Goal: Task Accomplishment & Management: Manage account settings

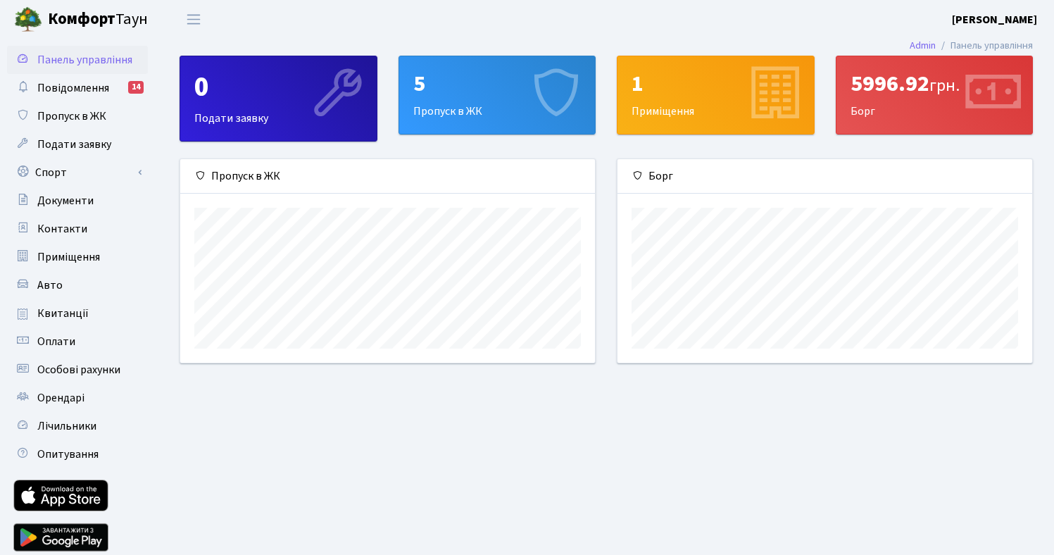
scroll to position [203, 415]
click at [68, 90] on span "Повідомлення" at bounding box center [73, 87] width 72 height 15
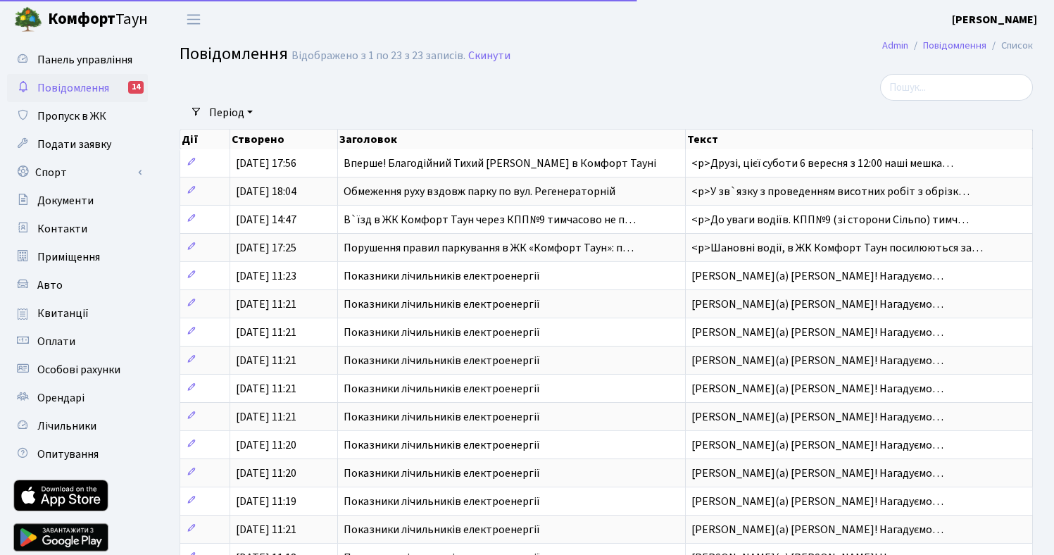
select select "25"
click at [71, 120] on span "Пропуск в ЖК" at bounding box center [71, 115] width 69 height 15
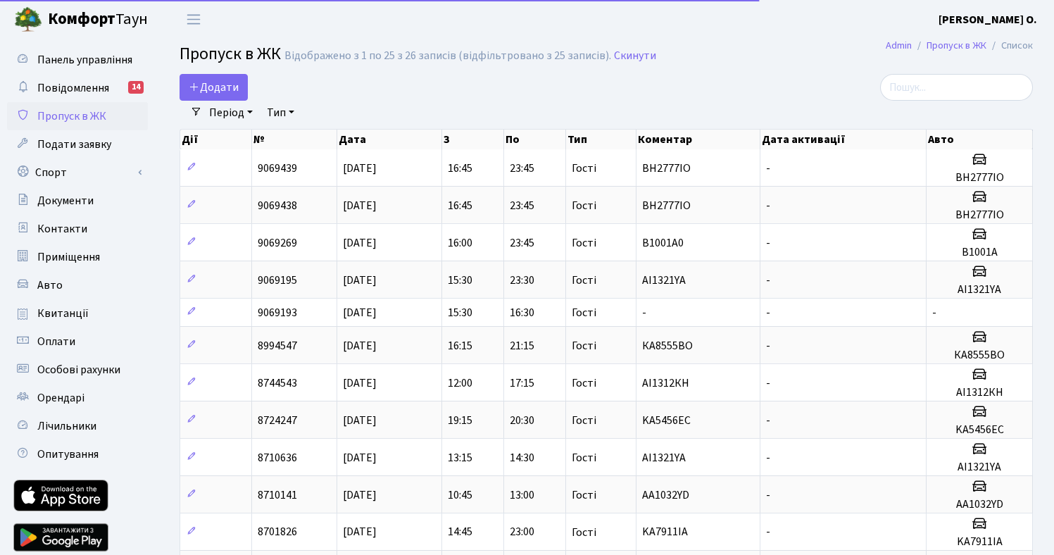
select select "25"
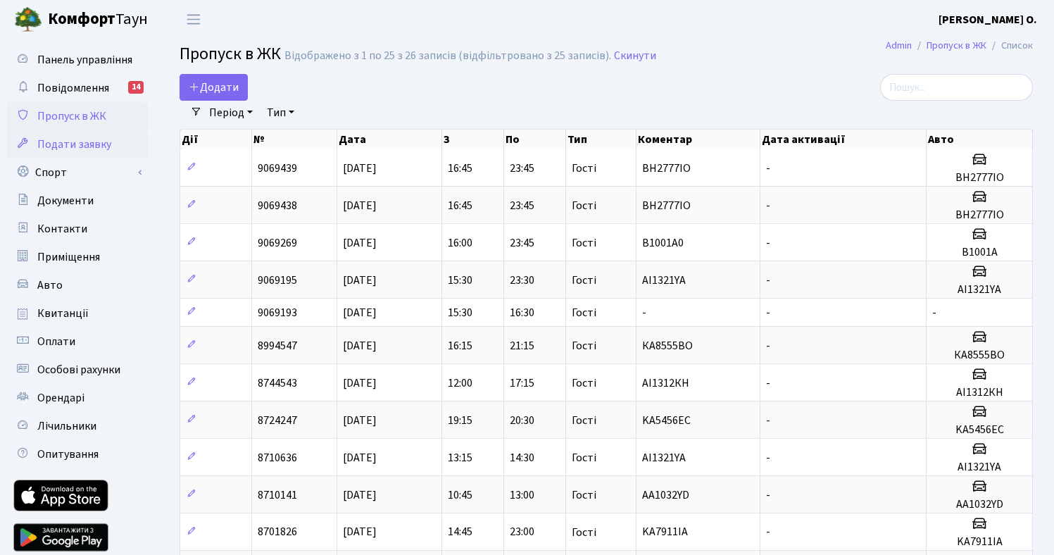
click at [86, 142] on span "Подати заявку" at bounding box center [74, 144] width 74 height 15
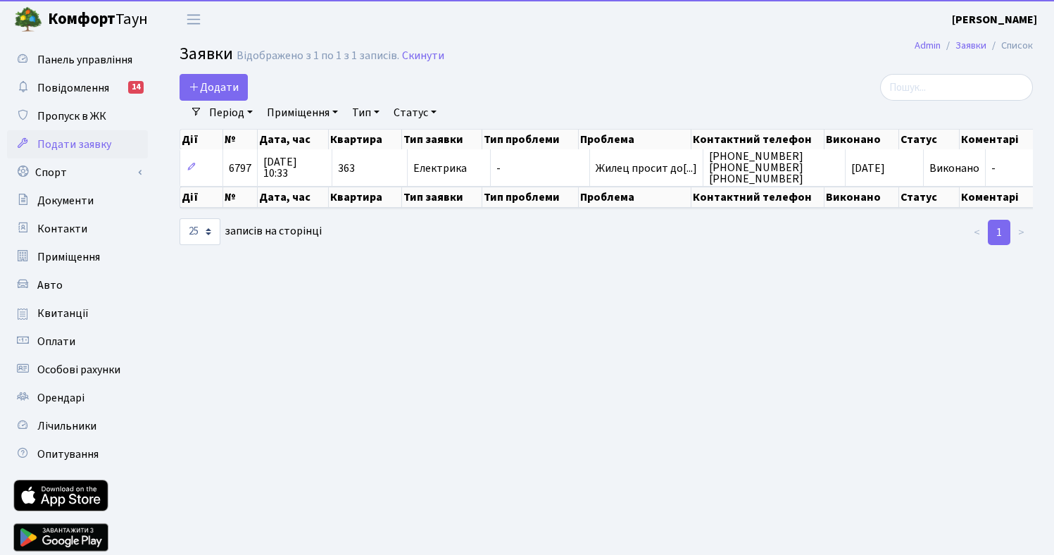
select select "25"
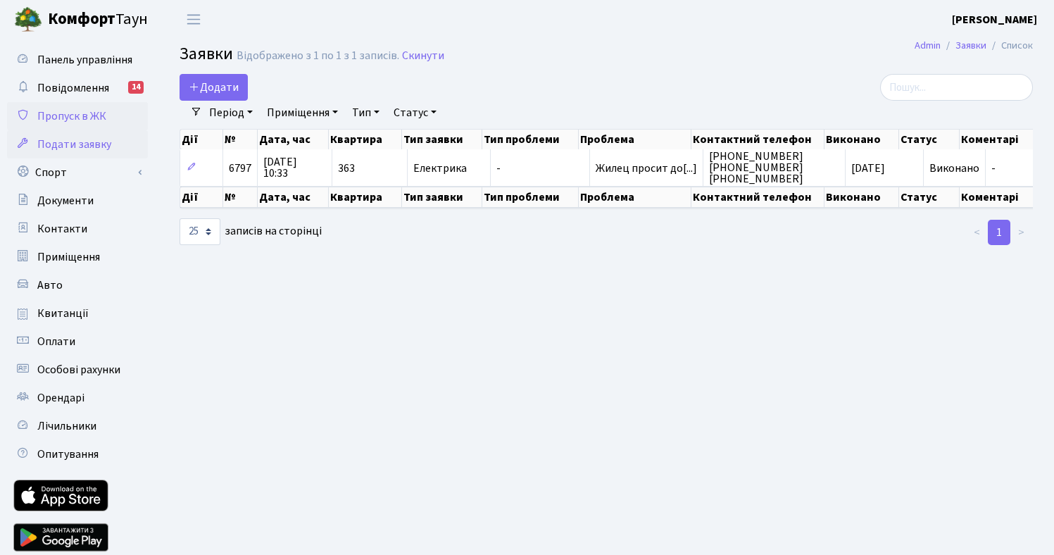
click at [77, 120] on span "Пропуск в ЖК" at bounding box center [71, 115] width 69 height 15
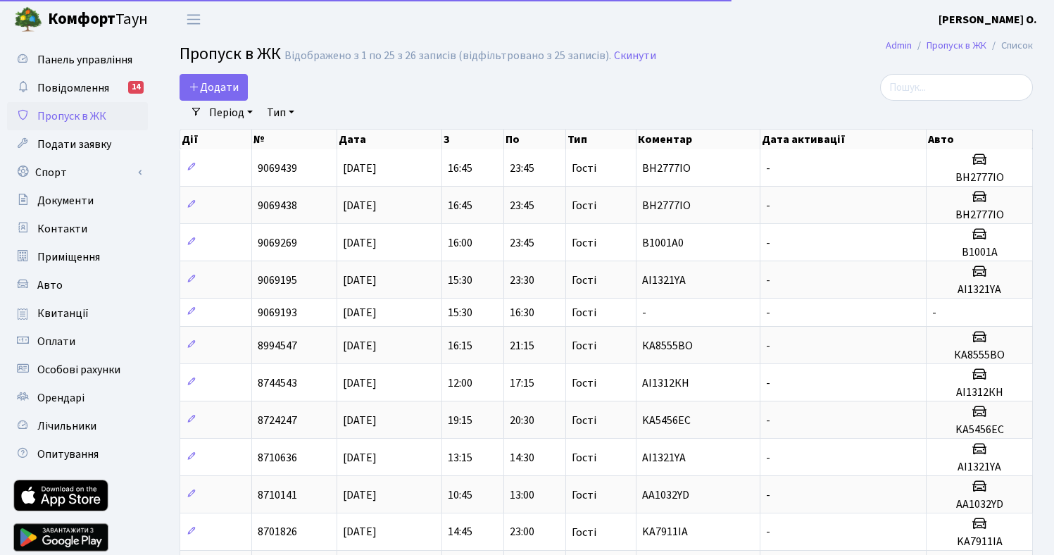
select select "25"
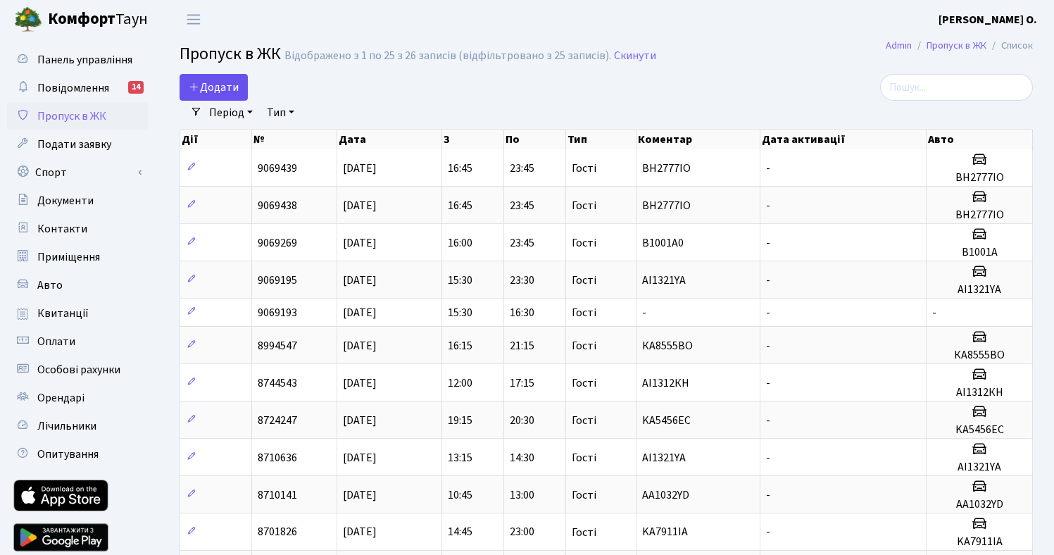
click at [228, 82] on span "Додати" at bounding box center [214, 87] width 50 height 15
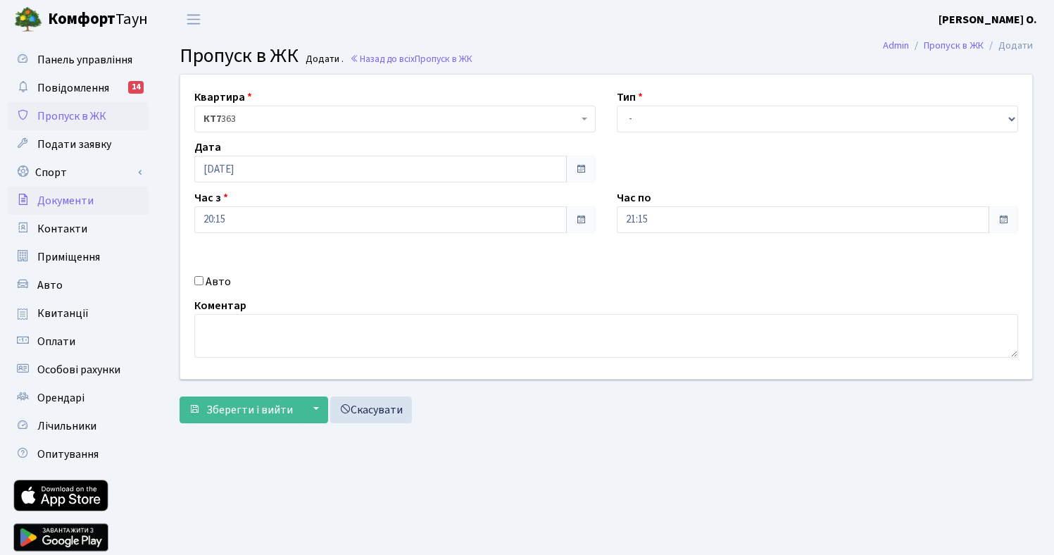
click at [95, 199] on link "Документи" at bounding box center [77, 201] width 141 height 28
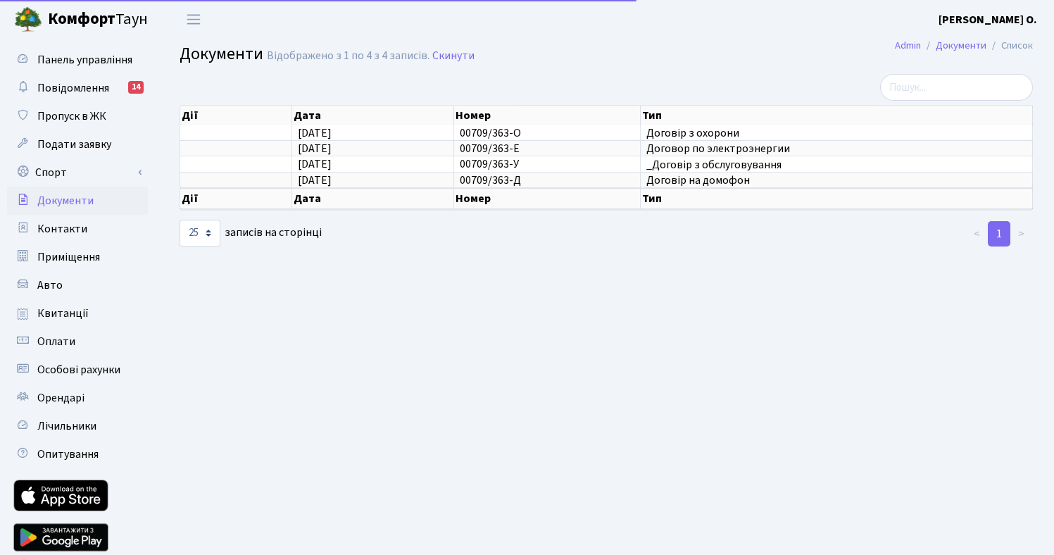
select select "25"
click at [67, 285] on link "Авто" at bounding box center [77, 285] width 141 height 28
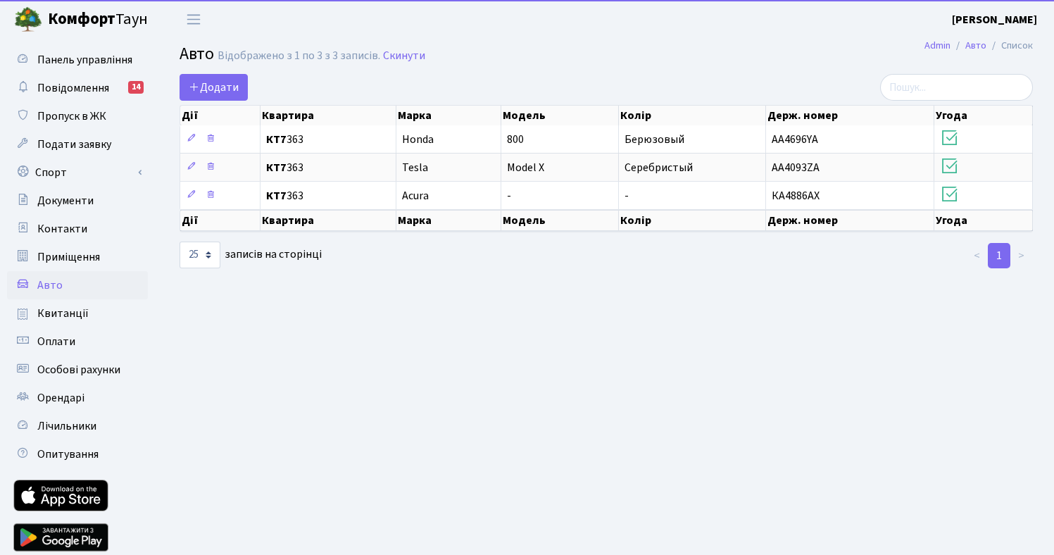
select select "25"
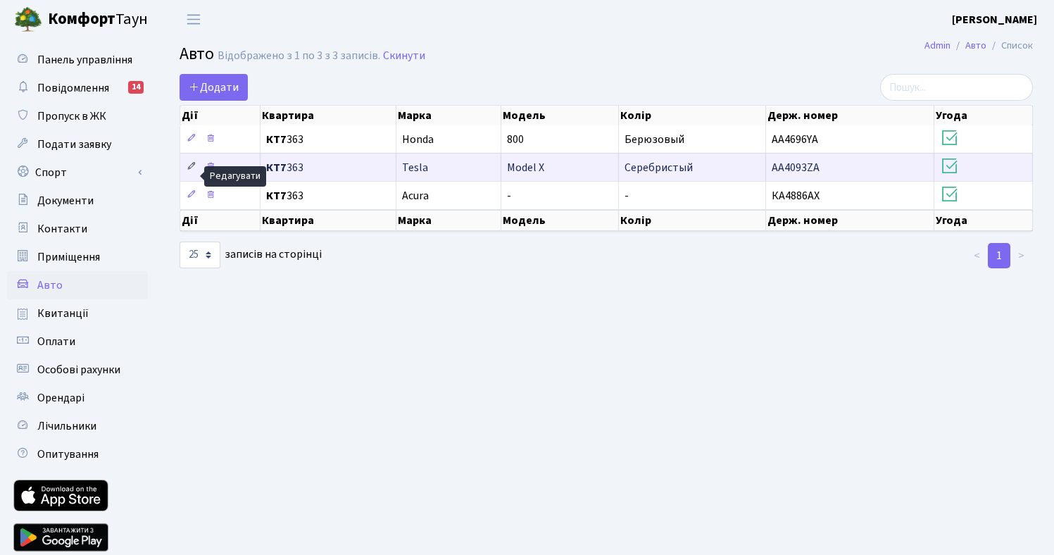
click at [189, 171] on icon at bounding box center [192, 166] width 10 height 10
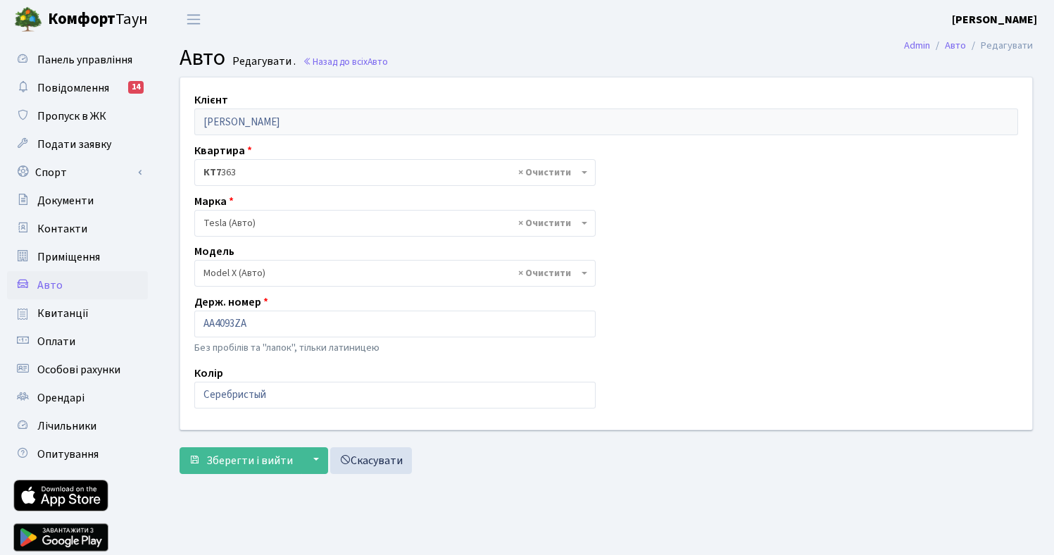
select select "2287"
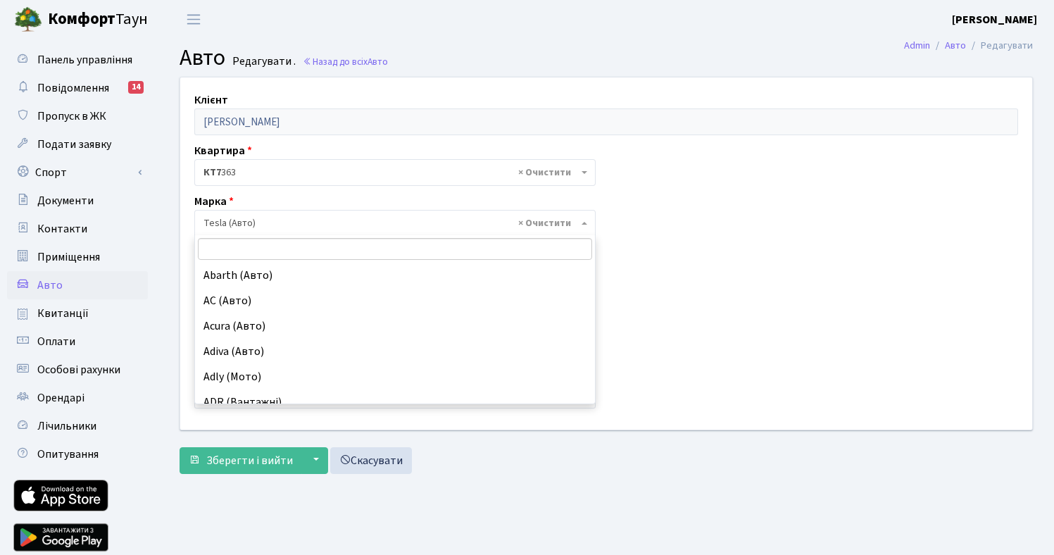
click at [309, 221] on span "× Tesla (Авто)" at bounding box center [390, 223] width 375 height 14
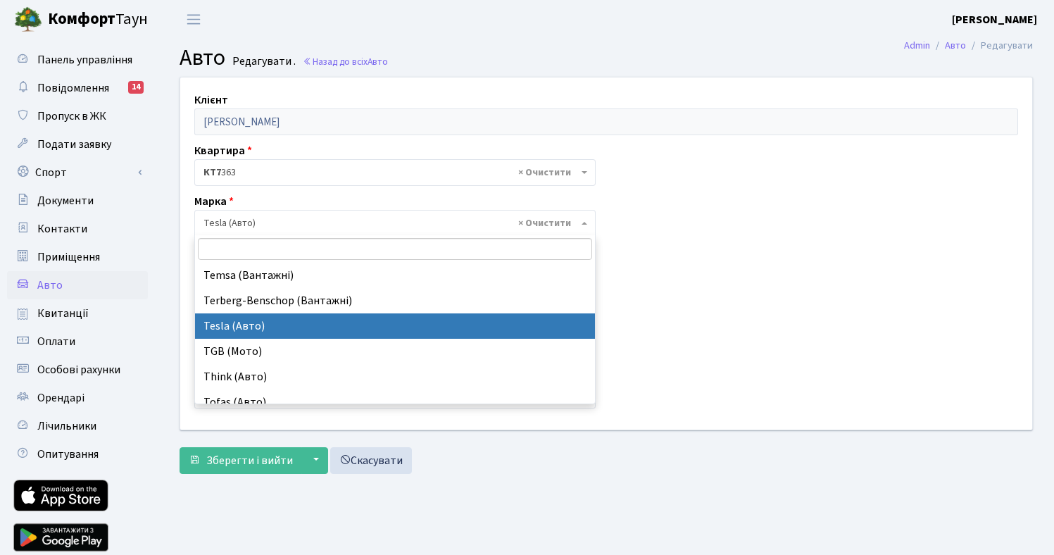
click at [283, 244] on input "search" at bounding box center [395, 249] width 394 height 22
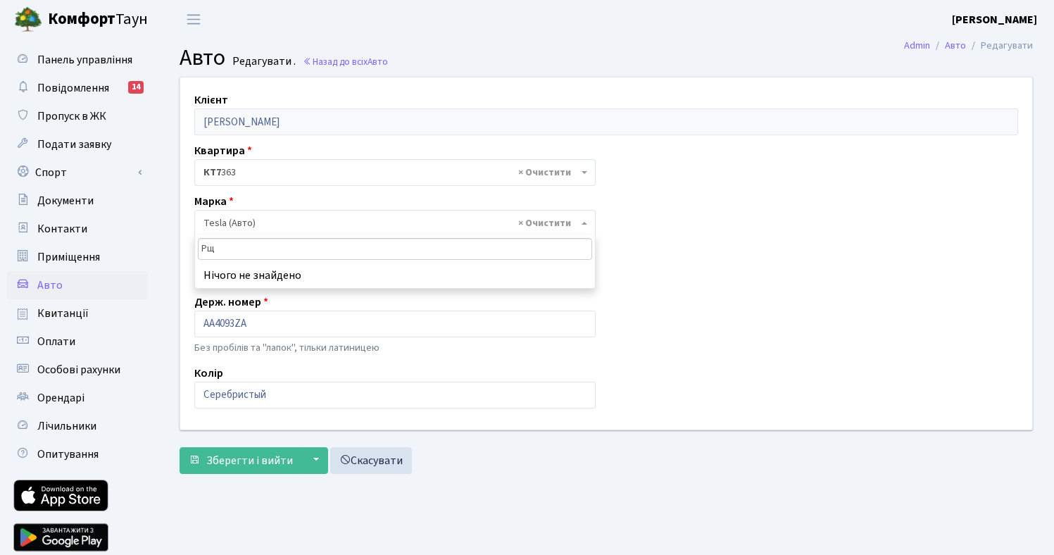
type input "Р"
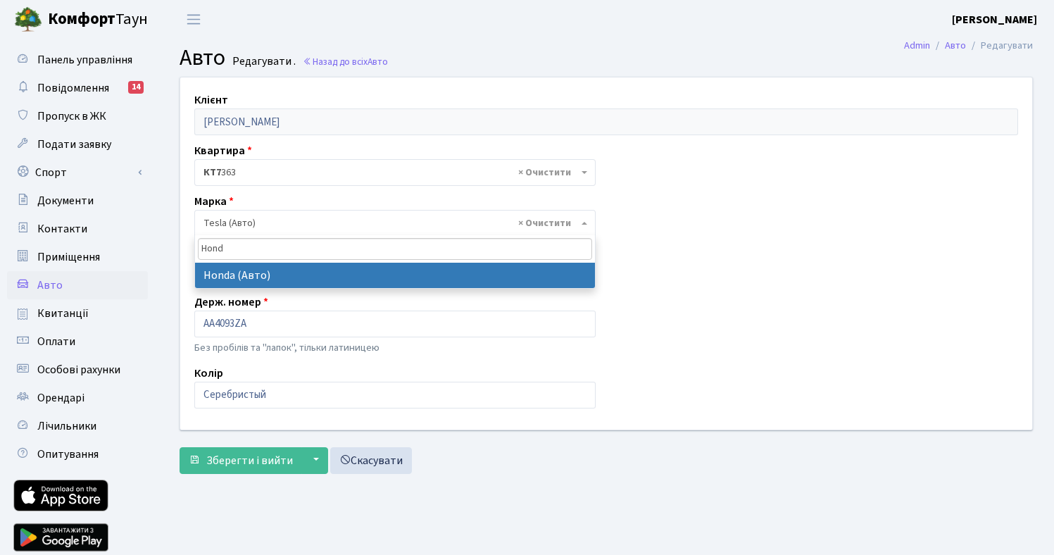
type input "Honda"
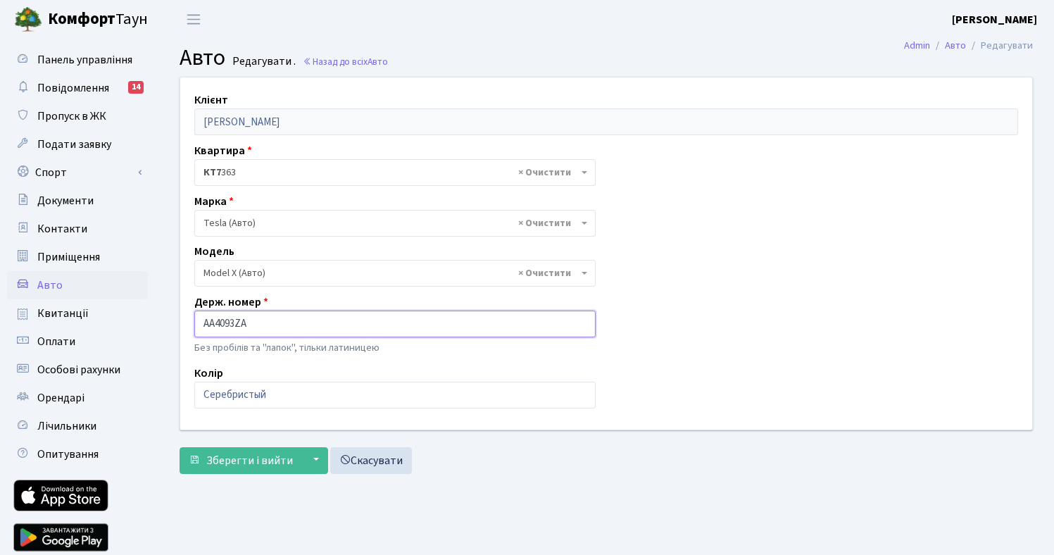
click at [211, 325] on input "АА4093ZA" at bounding box center [394, 323] width 401 height 27
type input "B1001A"
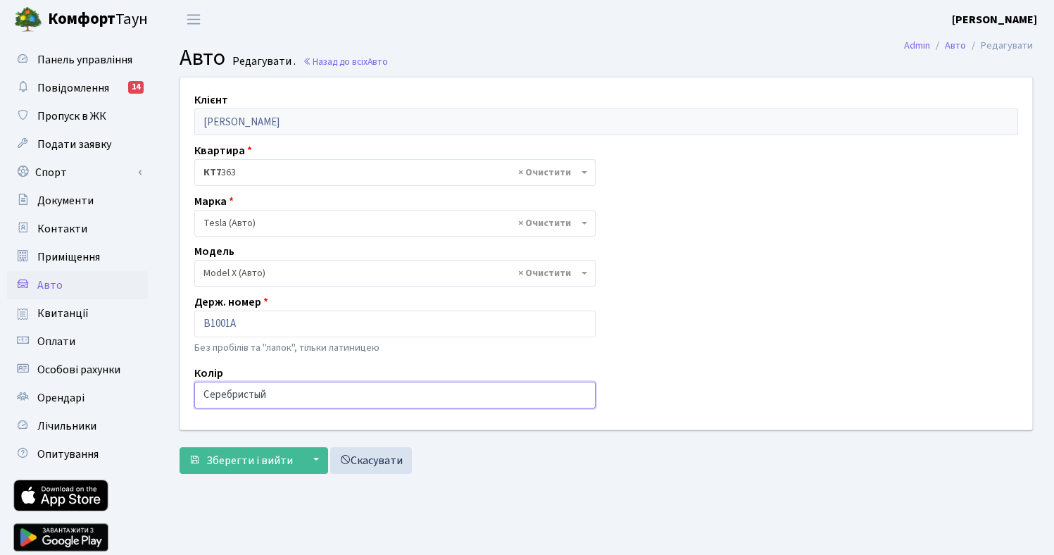
click at [250, 396] on input "Серебристый" at bounding box center [394, 395] width 401 height 27
drag, startPoint x: 290, startPoint y: 396, endPoint x: 147, endPoint y: 396, distance: 142.9
click at [147, 396] on div "Панель управління Повідомлення 14 Пропуск в ЖК Подати заявку Спорт Бронювання С…" at bounding box center [527, 305] width 1054 height 532
type input "<"
type input "бірюзовий"
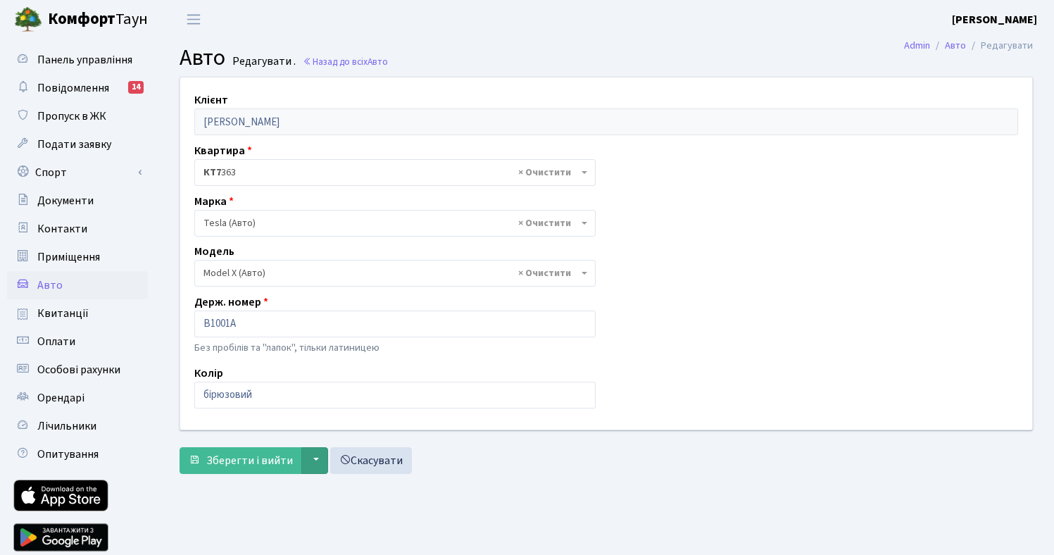
click at [314, 455] on button "▼" at bounding box center [314, 460] width 27 height 27
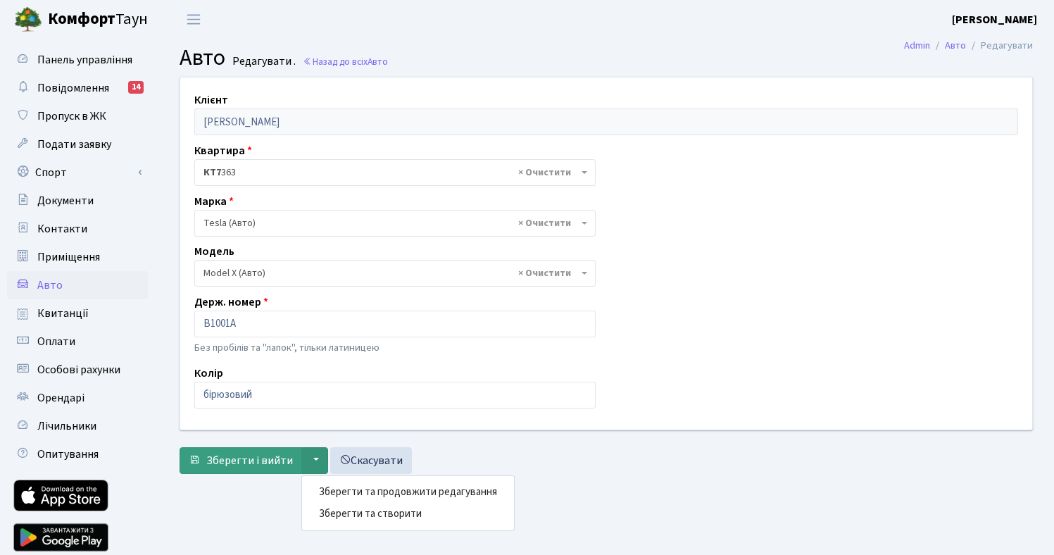
click at [247, 462] on span "Зберегти і вийти" at bounding box center [249, 460] width 87 height 15
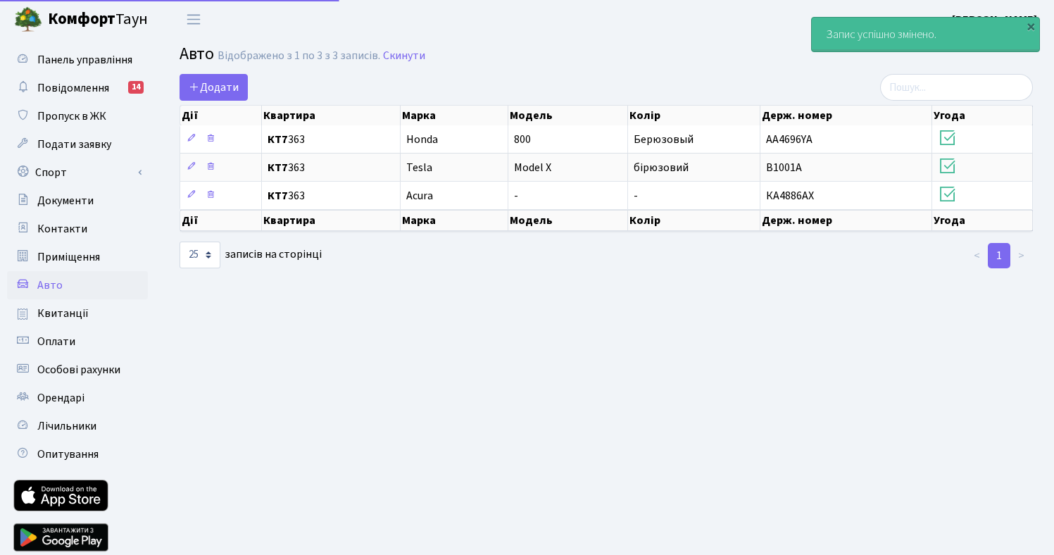
select select "25"
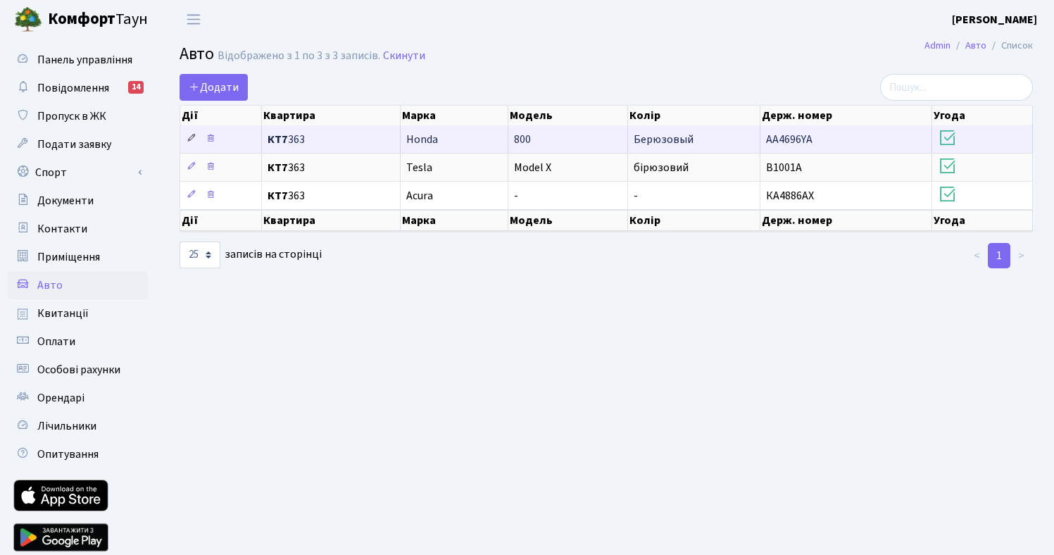
click at [193, 143] on icon at bounding box center [192, 138] width 10 height 10
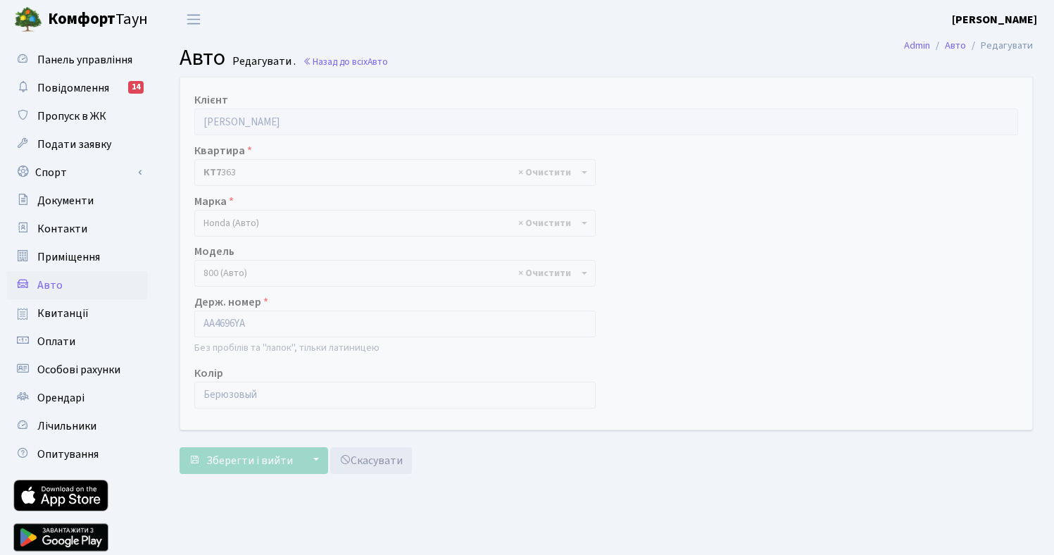
select select "2072"
click at [268, 313] on input "АА4696YA" at bounding box center [394, 323] width 401 height 27
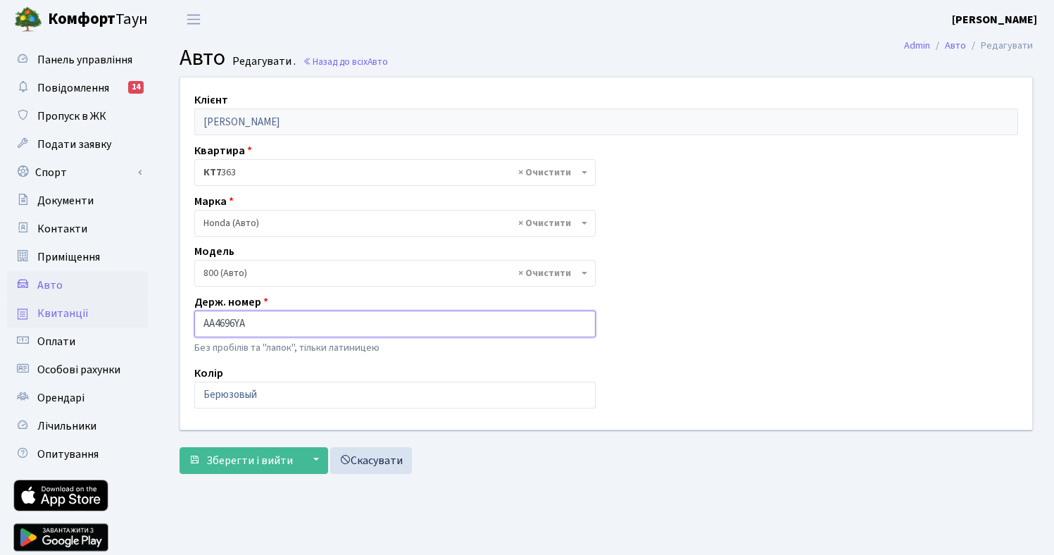
drag, startPoint x: 263, startPoint y: 321, endPoint x: 137, endPoint y: 315, distance: 126.9
click at [147, 316] on div "Панель управління Повідомлення 14 Пропуск в ЖК Подати заявку Спорт Бронювання С…" at bounding box center [527, 305] width 1054 height 532
type input "д"
type input "И"
type input "B1001A"
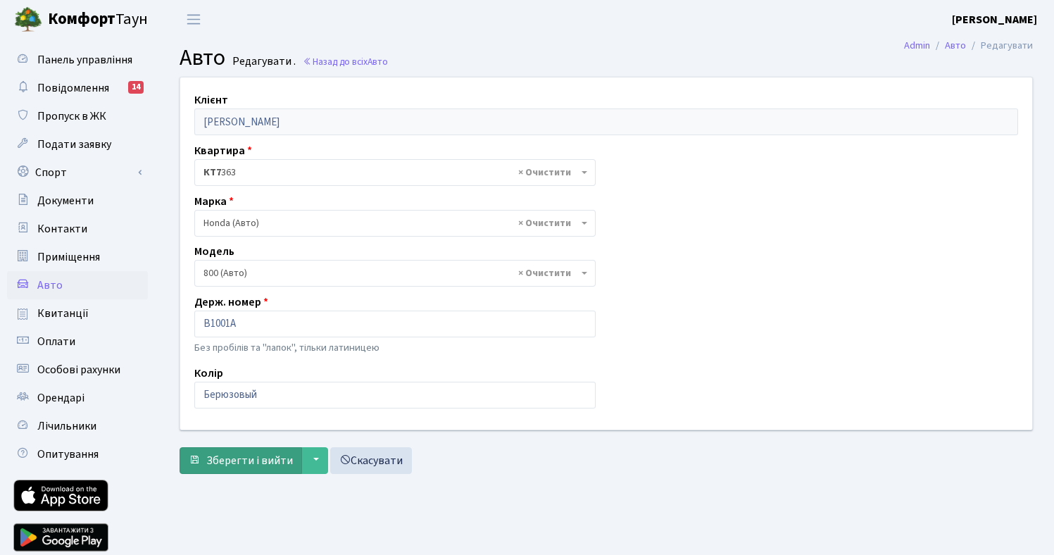
click at [257, 463] on span "Зберегти і вийти" at bounding box center [249, 460] width 87 height 15
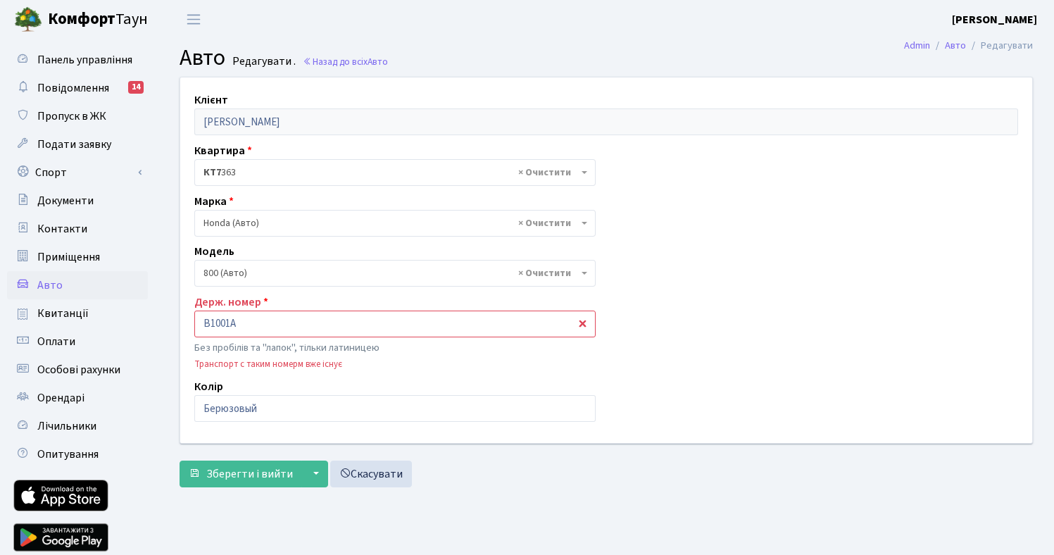
select select "2072"
click at [922, 49] on link "Admin" at bounding box center [917, 45] width 26 height 15
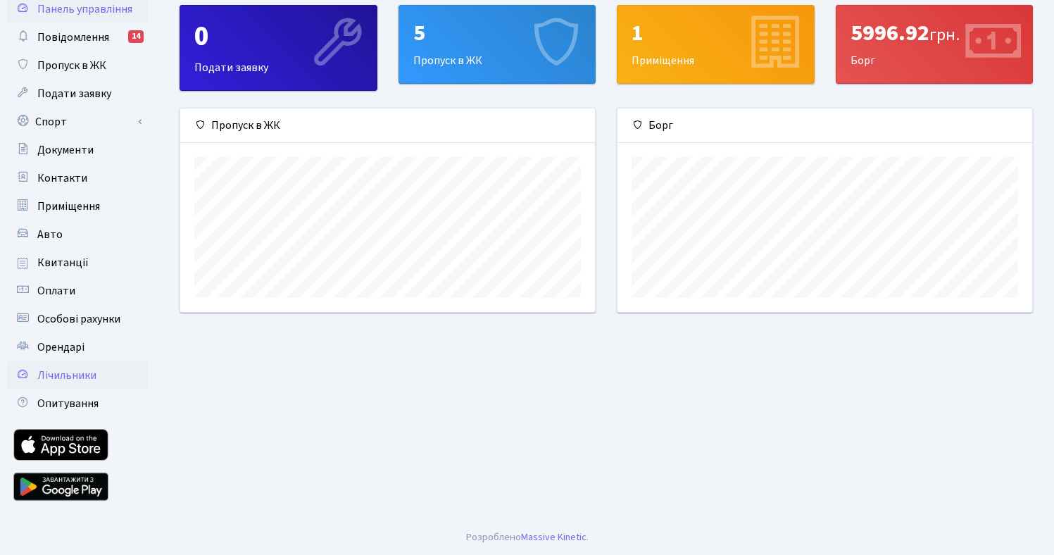
scroll to position [51, 0]
click at [85, 408] on span "Опитування" at bounding box center [67, 403] width 61 height 15
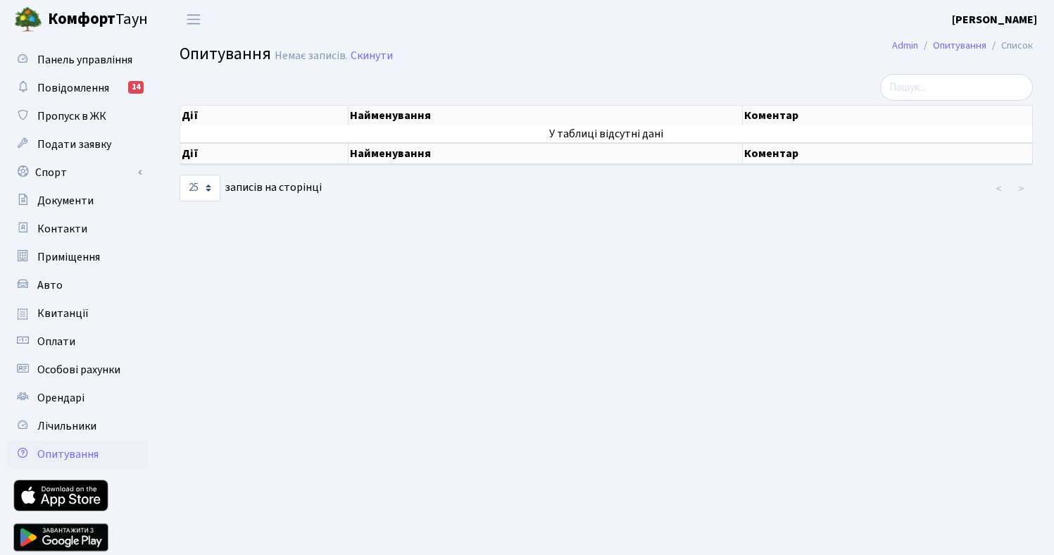
select select "25"
drag, startPoint x: 806, startPoint y: 37, endPoint x: 1003, endPoint y: 32, distance: 197.2
click at [1005, 36] on header "Комфорт Таун Михайлова О. О. Мій обліковий запис Вийти" at bounding box center [527, 19] width 1054 height 39
click at [998, 19] on b "[PERSON_NAME]" at bounding box center [994, 19] width 85 height 15
click at [935, 43] on link "Мій обліковий запис" at bounding box center [966, 44] width 140 height 22
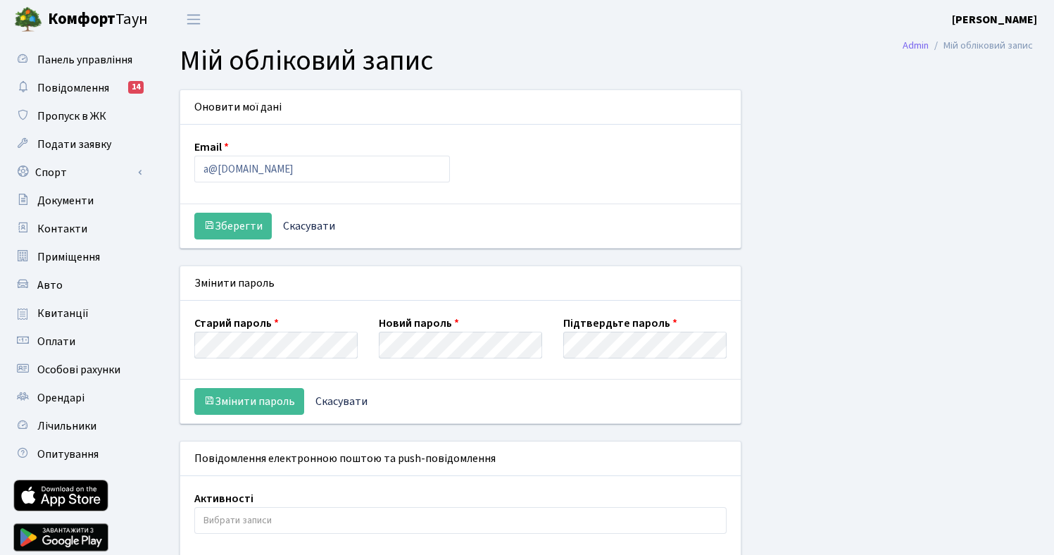
select select
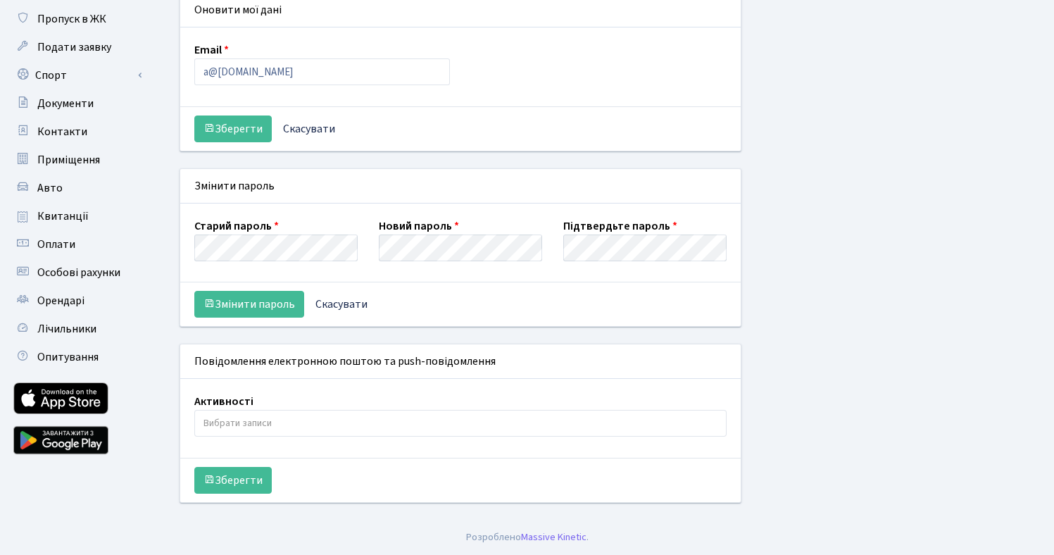
scroll to position [97, 0]
click at [65, 215] on span "Квитанції" at bounding box center [62, 215] width 51 height 15
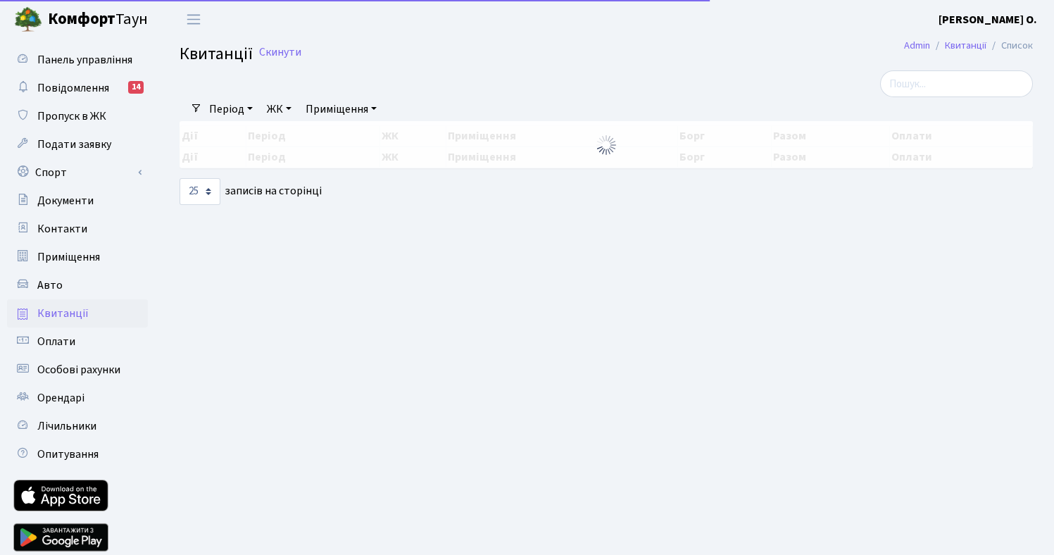
select select "25"
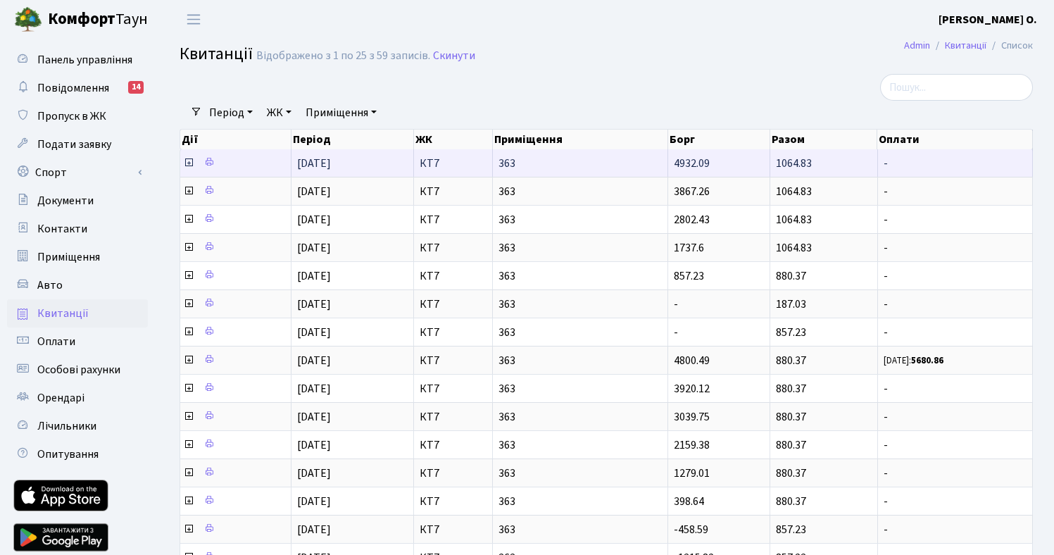
click at [190, 168] on icon at bounding box center [188, 162] width 11 height 11
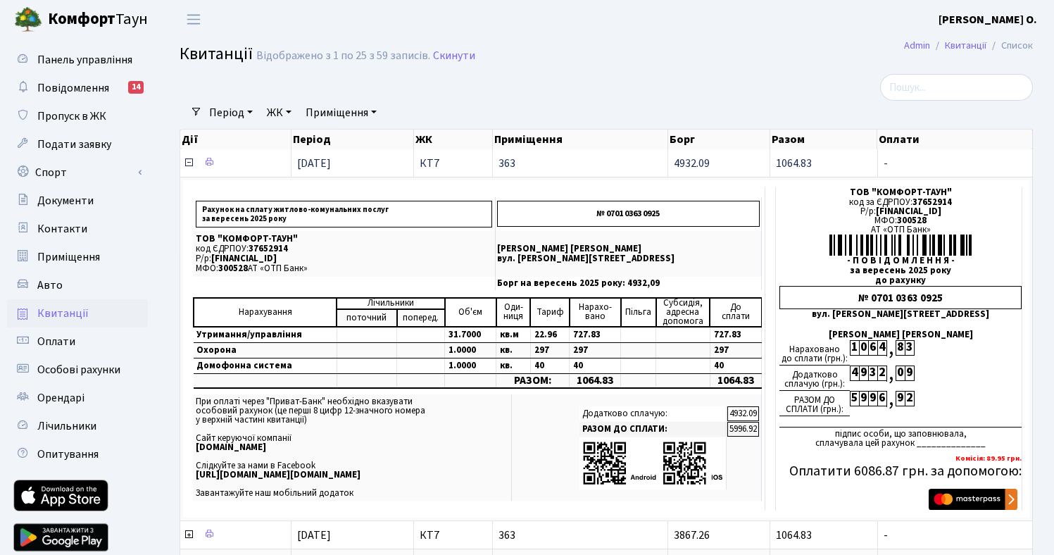
click at [187, 168] on icon at bounding box center [188, 162] width 11 height 11
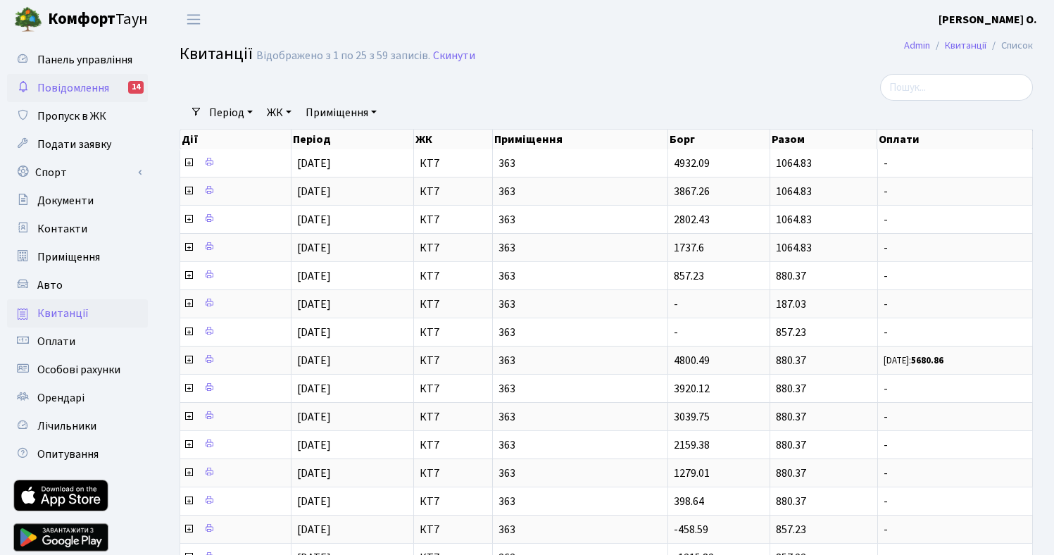
click at [70, 92] on span "Повідомлення" at bounding box center [73, 87] width 72 height 15
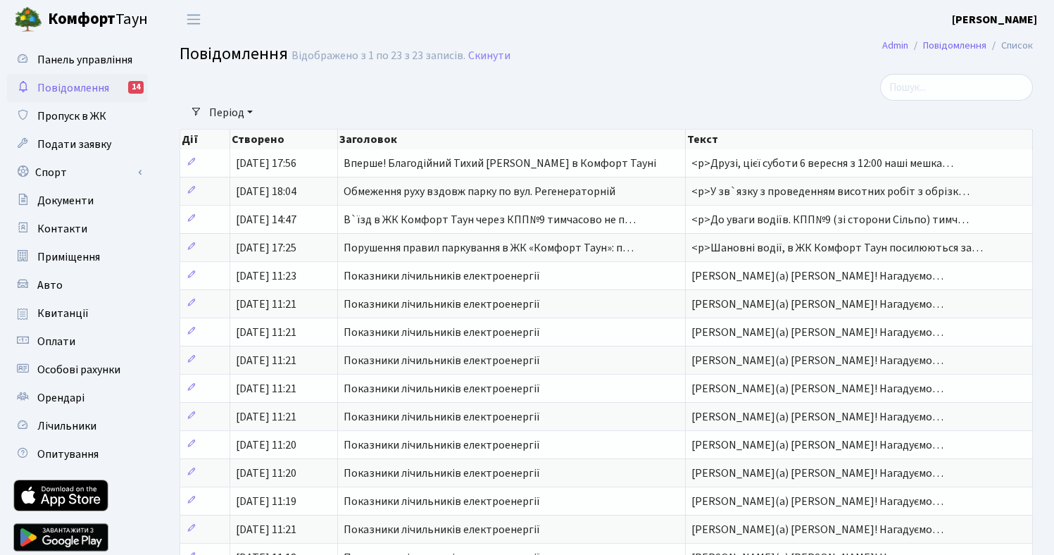
select select "25"
click at [52, 62] on span "Панель управління" at bounding box center [84, 59] width 95 height 15
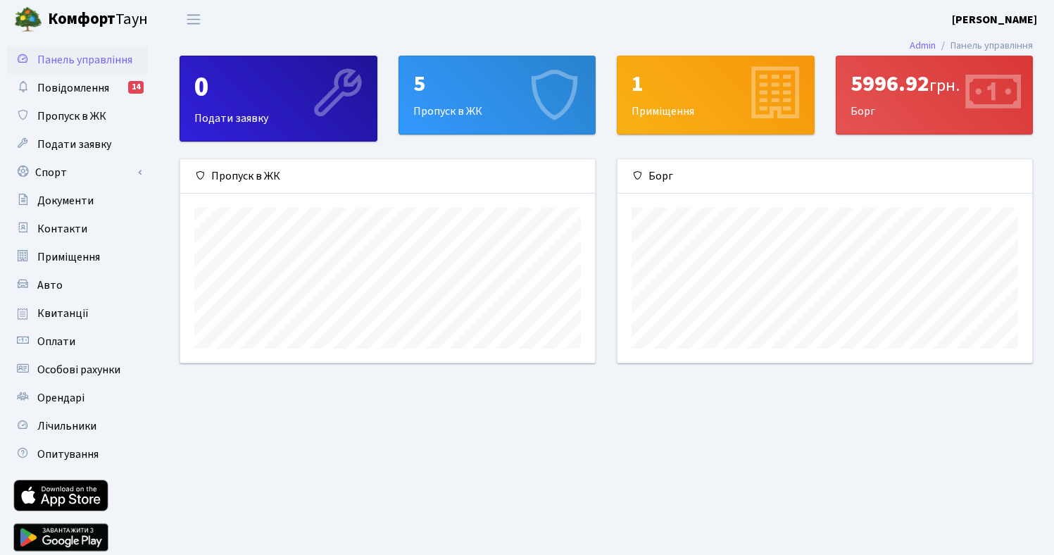
scroll to position [203, 415]
click at [867, 97] on div "5996.92 грн." at bounding box center [934, 83] width 168 height 27
click at [986, 93] on icon at bounding box center [991, 94] width 67 height 67
click at [845, 120] on div "5996.92 грн. Борг" at bounding box center [934, 94] width 196 height 77
click at [992, 101] on icon at bounding box center [991, 94] width 67 height 67
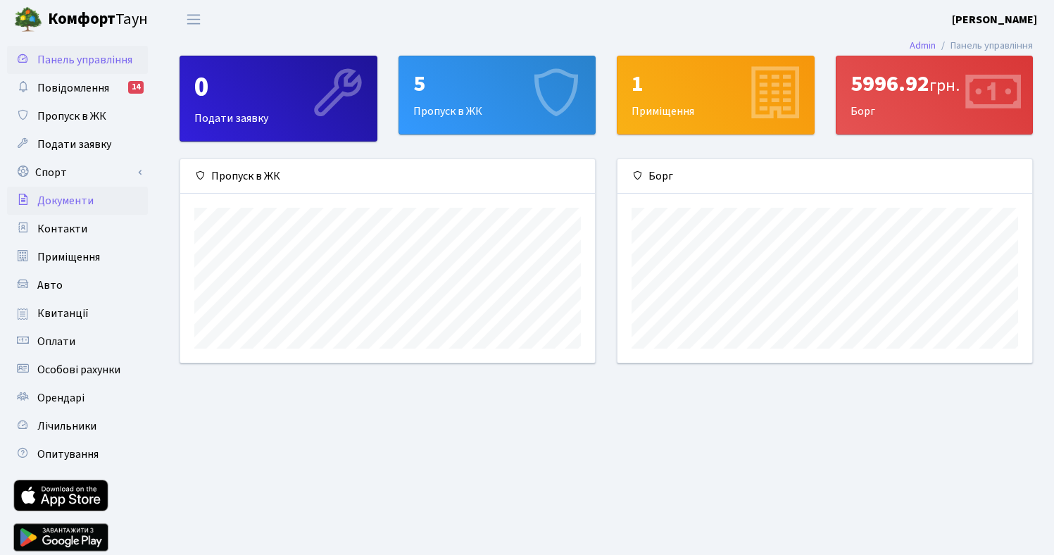
click at [61, 201] on span "Документи" at bounding box center [65, 200] width 56 height 15
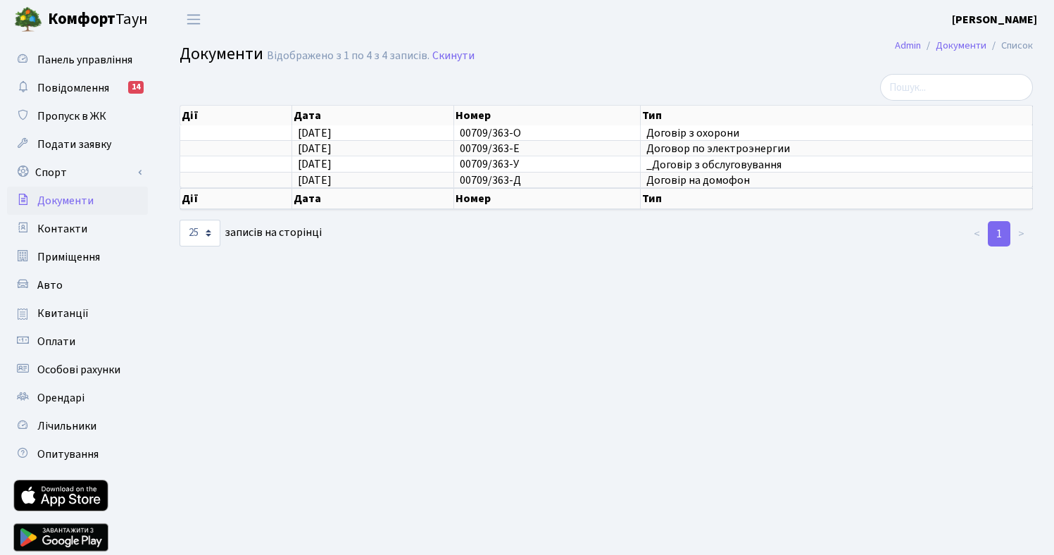
select select "25"
click at [910, 48] on link "Admin" at bounding box center [908, 45] width 26 height 15
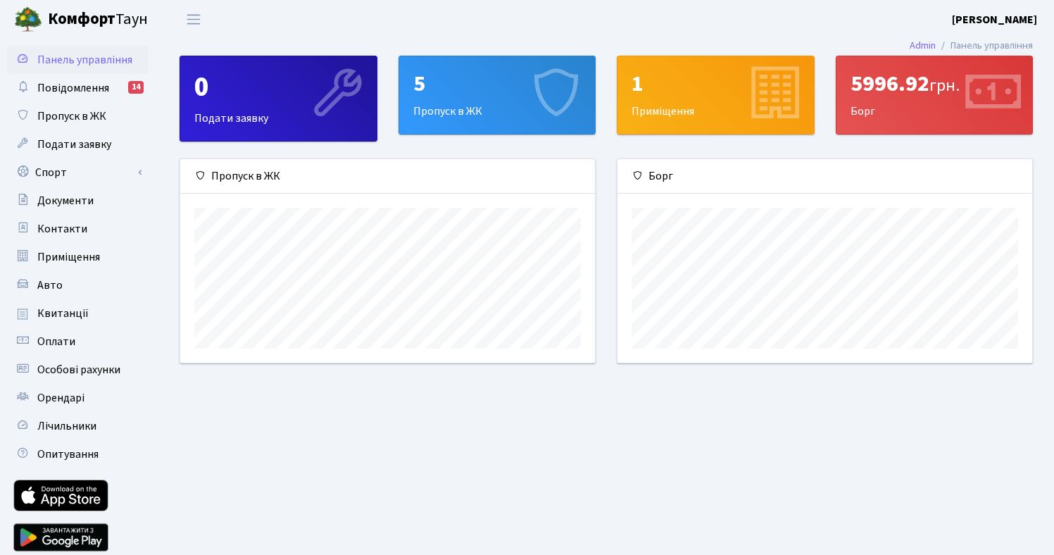
scroll to position [203, 415]
click at [960, 46] on li "Панель управління" at bounding box center [984, 45] width 97 height 15
click at [46, 82] on span "Повідомлення" at bounding box center [73, 87] width 72 height 15
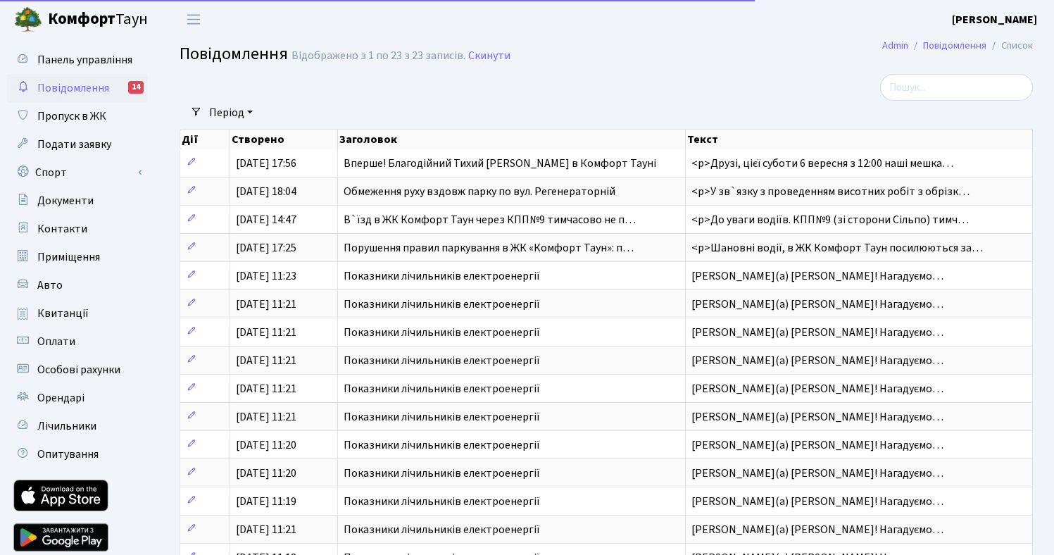
select select "25"
click at [197, 18] on span "Переключити навігацію" at bounding box center [193, 19] width 21 height 16
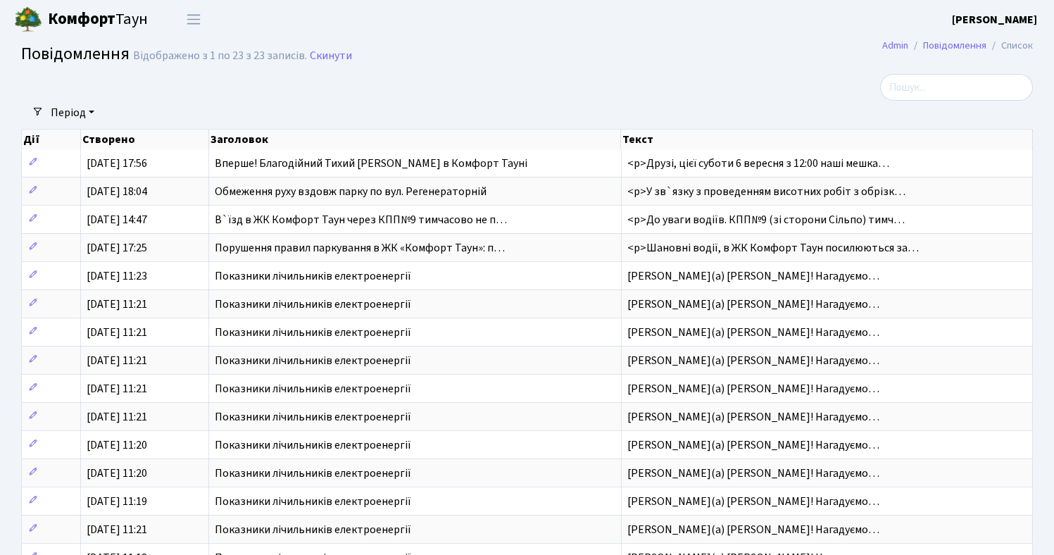
click at [197, 18] on span "Переключити навігацію" at bounding box center [193, 19] width 21 height 16
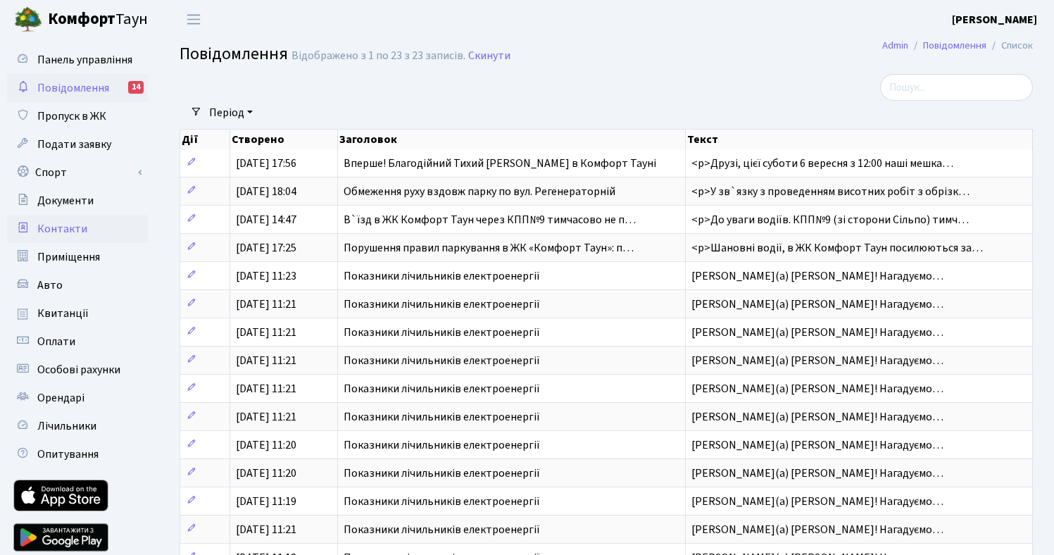
click at [49, 232] on span "Контакти" at bounding box center [62, 228] width 50 height 15
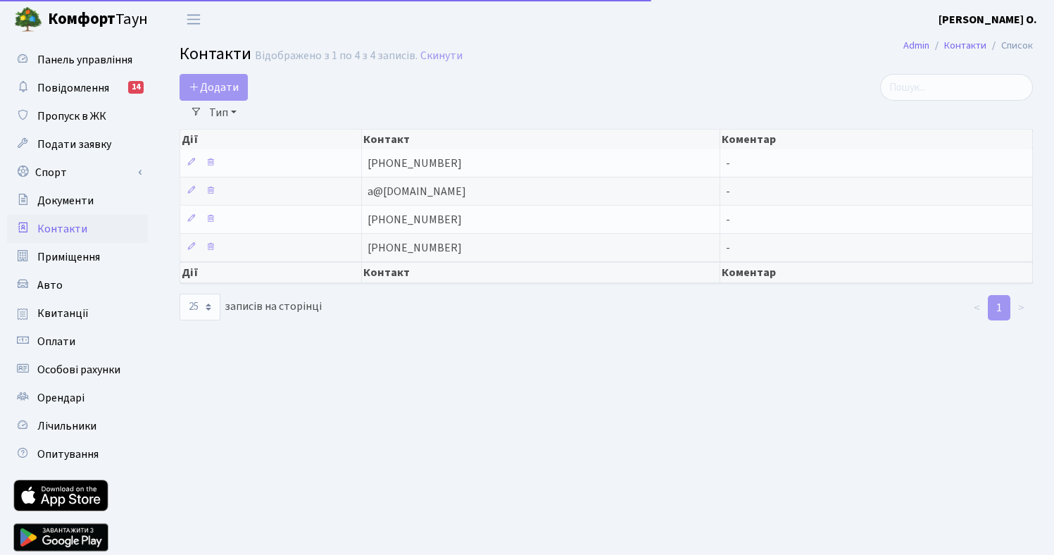
select select "25"
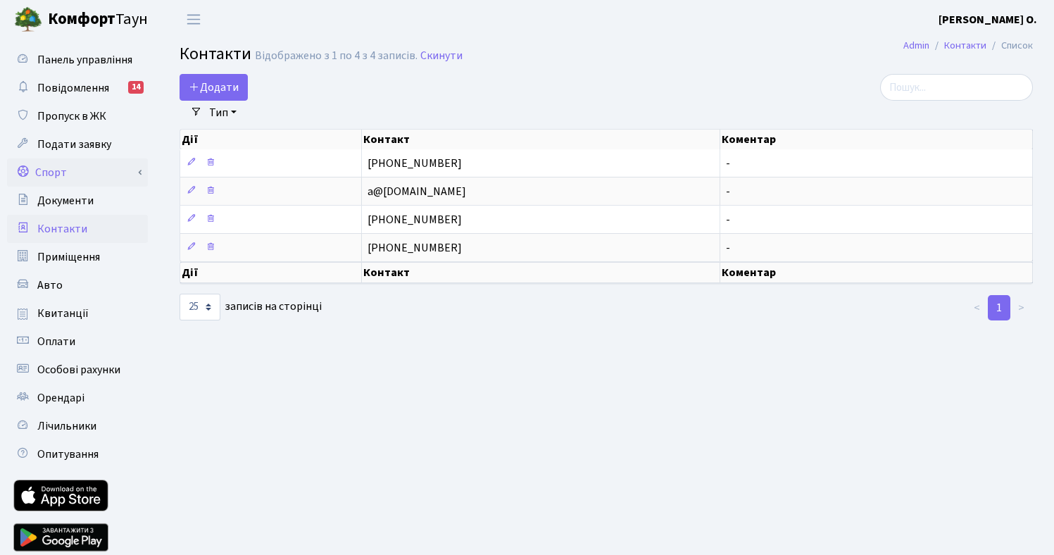
click at [62, 180] on link "Спорт" at bounding box center [77, 172] width 141 height 28
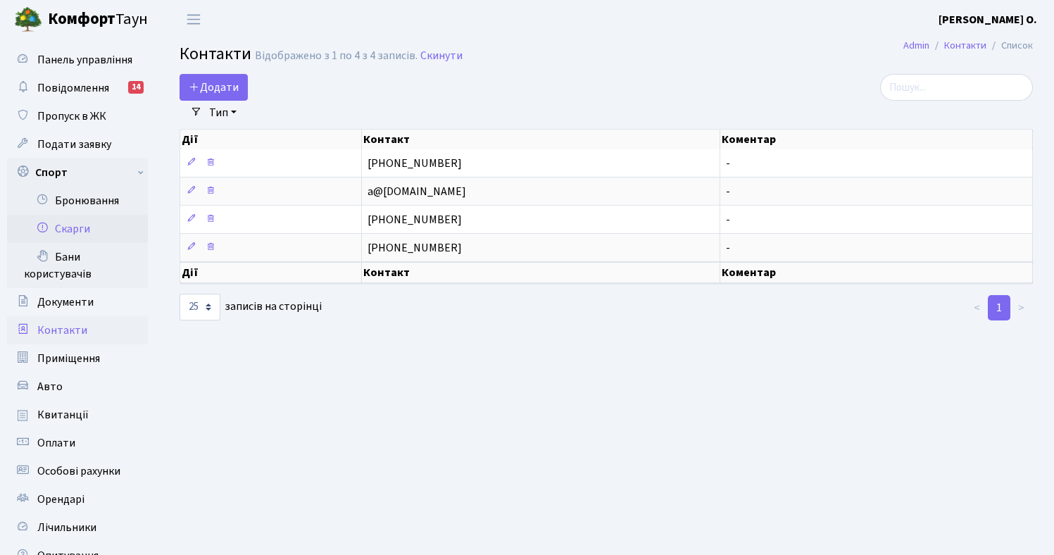
click at [85, 227] on link "Скарги" at bounding box center [77, 229] width 141 height 28
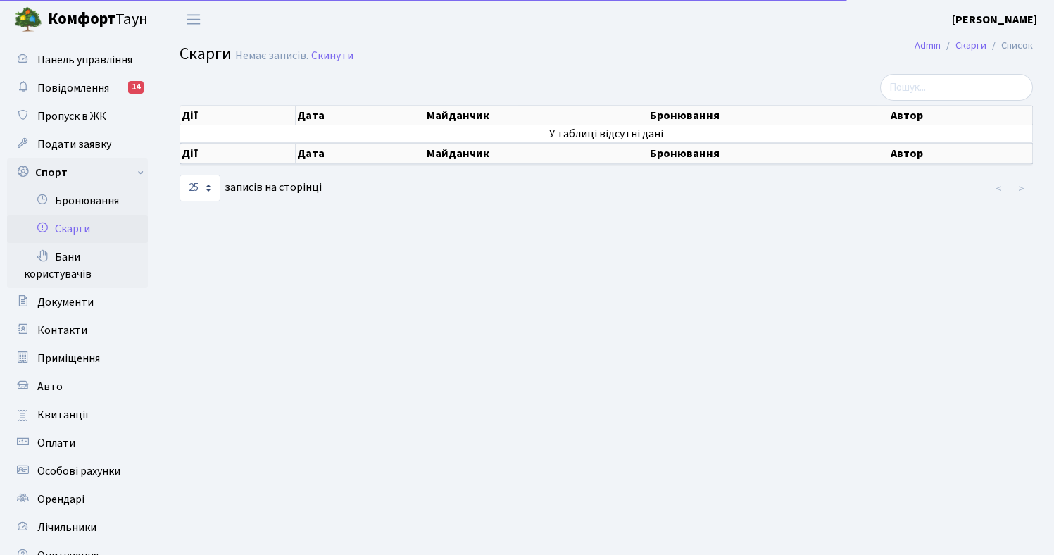
select select "25"
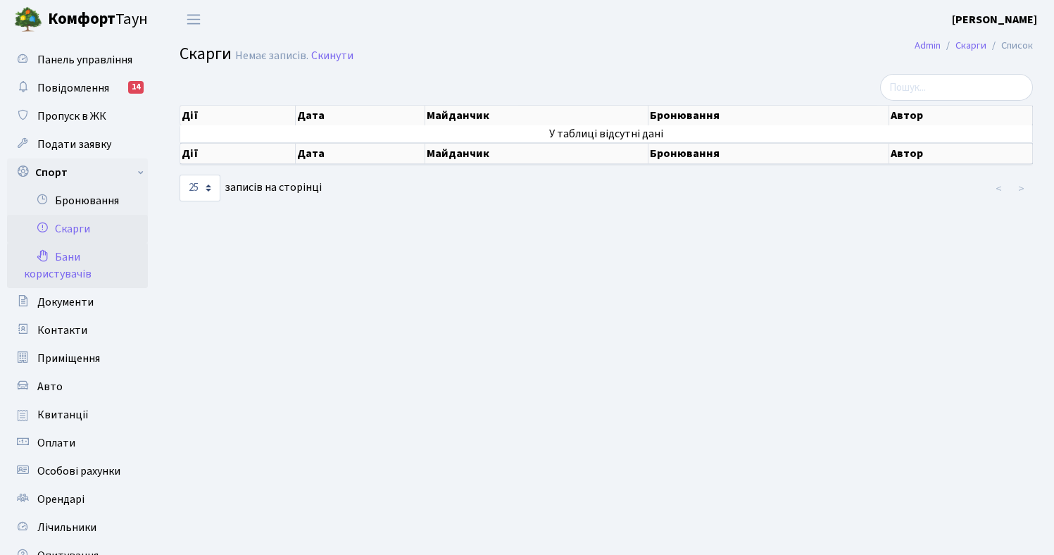
click at [74, 264] on link "Бани користувачів" at bounding box center [77, 265] width 141 height 45
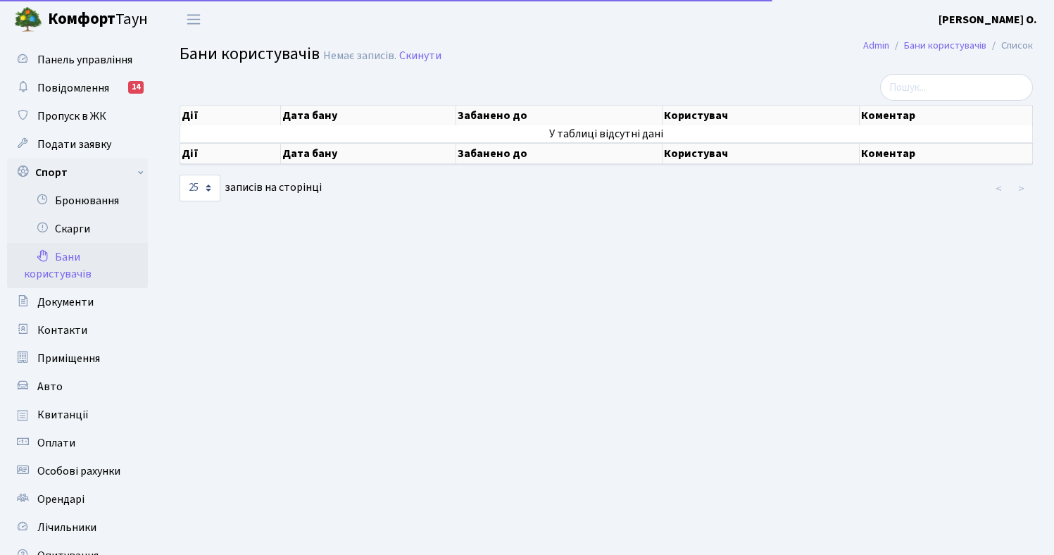
select select "25"
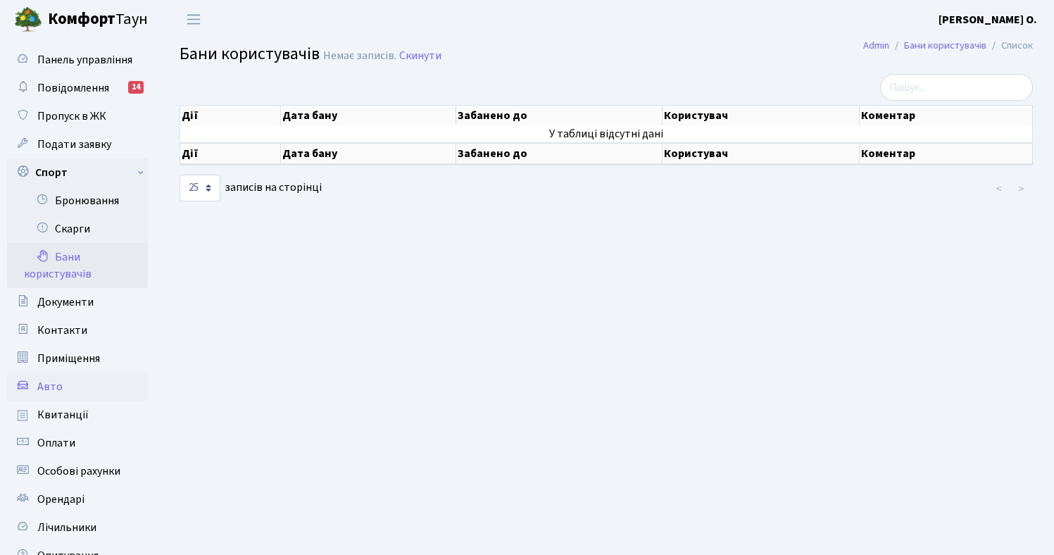
click at [76, 396] on link "Авто" at bounding box center [77, 386] width 141 height 28
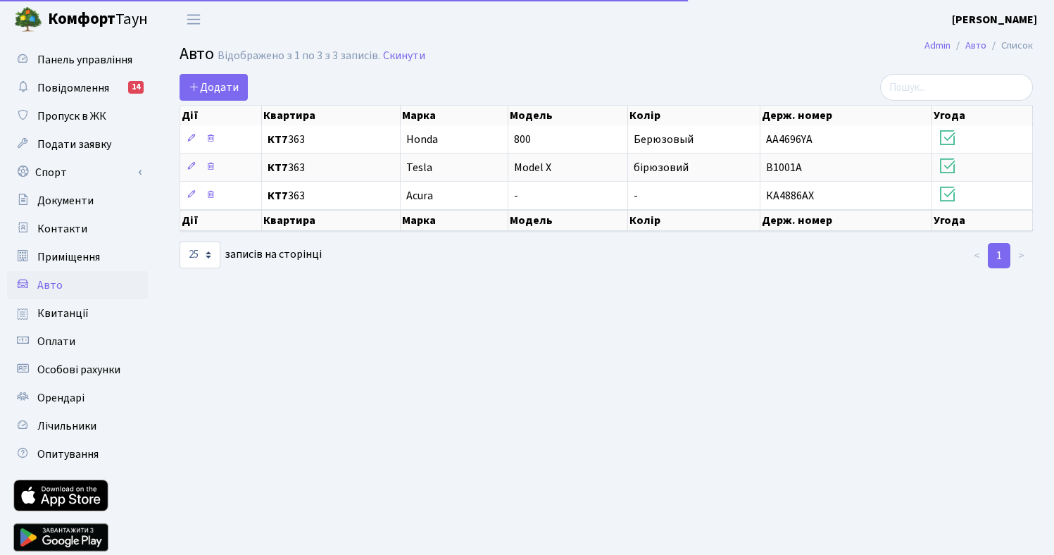
select select "25"
click at [60, 256] on span "Приміщення" at bounding box center [68, 256] width 63 height 15
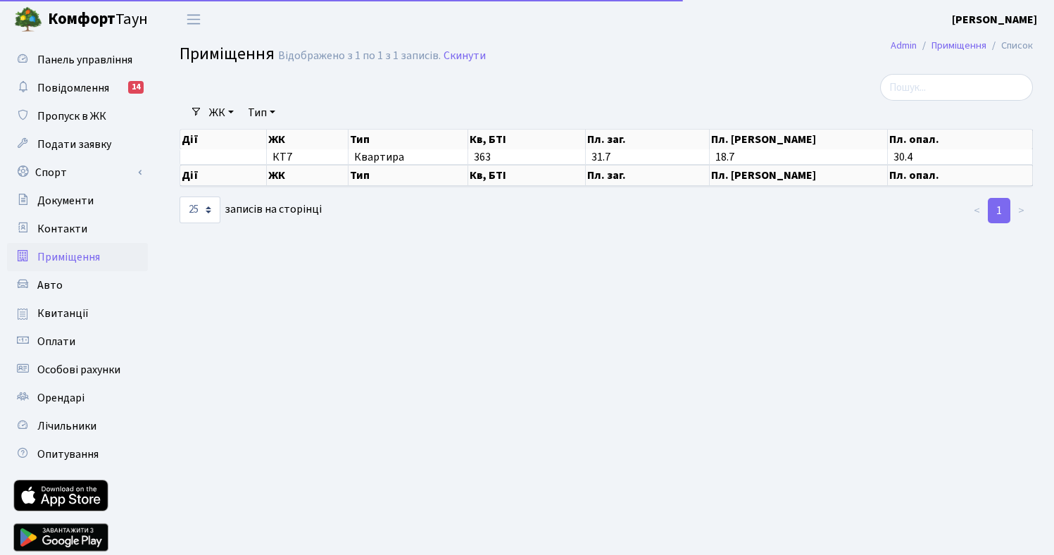
select select "25"
click at [60, 234] on span "Контакти" at bounding box center [62, 228] width 50 height 15
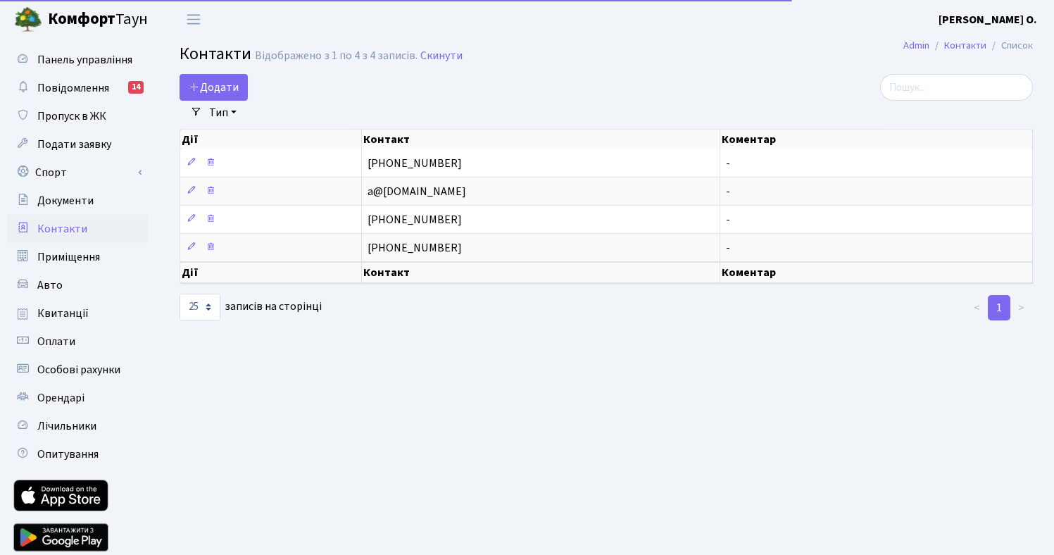
select select "25"
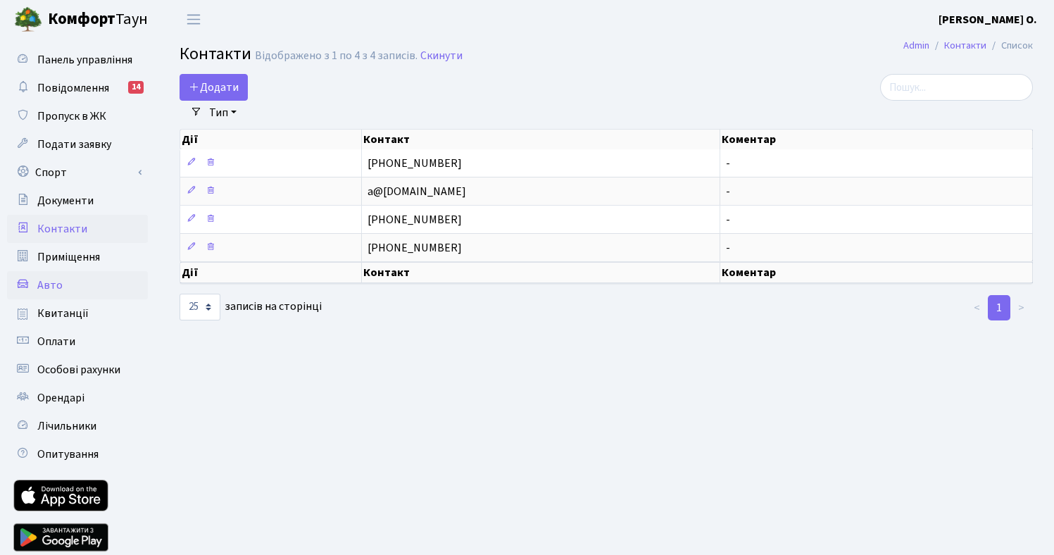
click at [64, 287] on link "Авто" at bounding box center [77, 285] width 141 height 28
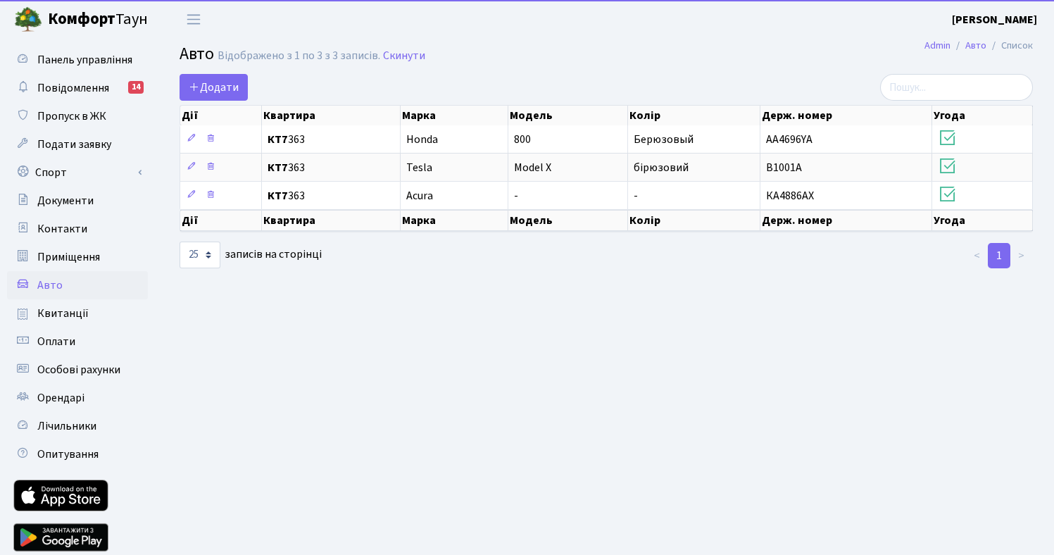
select select "25"
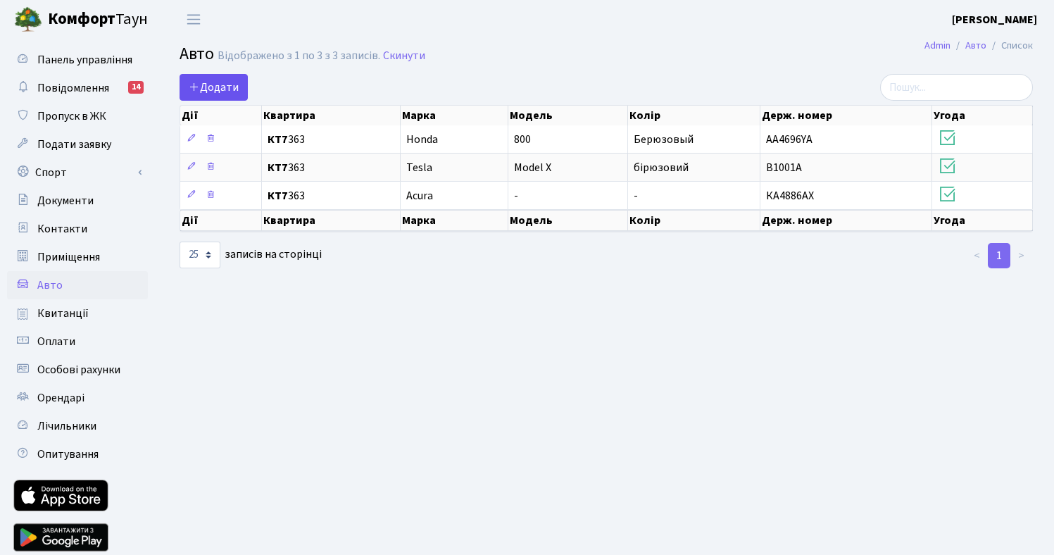
click at [212, 82] on span "Додати" at bounding box center [214, 87] width 50 height 15
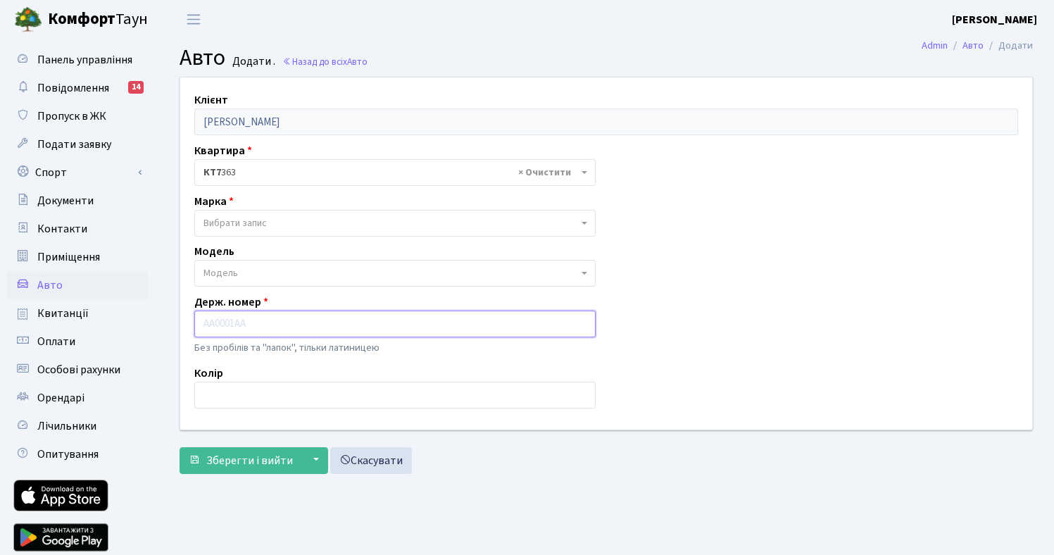
click at [232, 334] on input "text" at bounding box center [394, 323] width 401 height 27
type input "AI1321YA"
click at [253, 225] on span "Вибрати запис" at bounding box center [234, 223] width 63 height 14
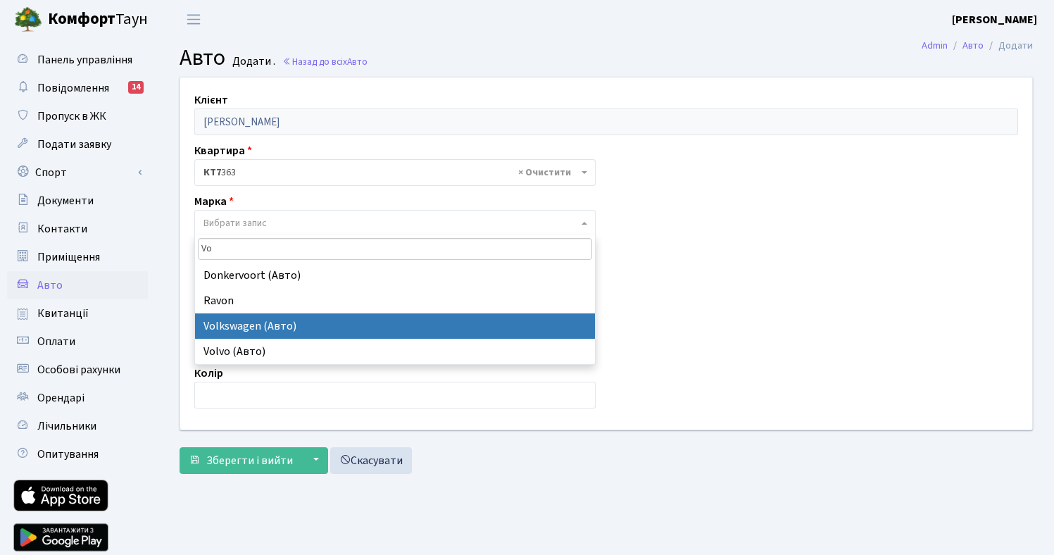
type input "Vo"
select select "134"
select select
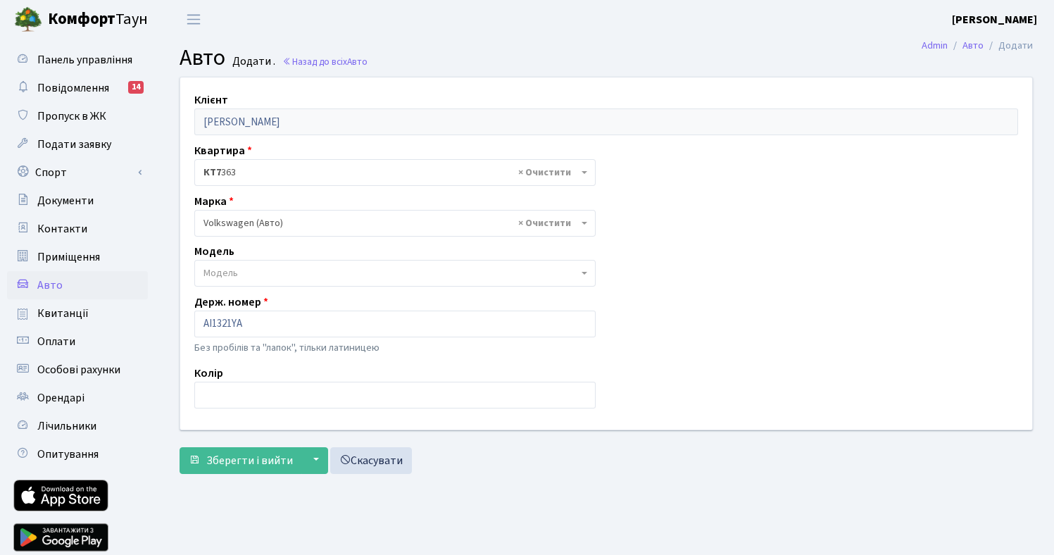
click at [238, 265] on span "Модель" at bounding box center [394, 273] width 401 height 27
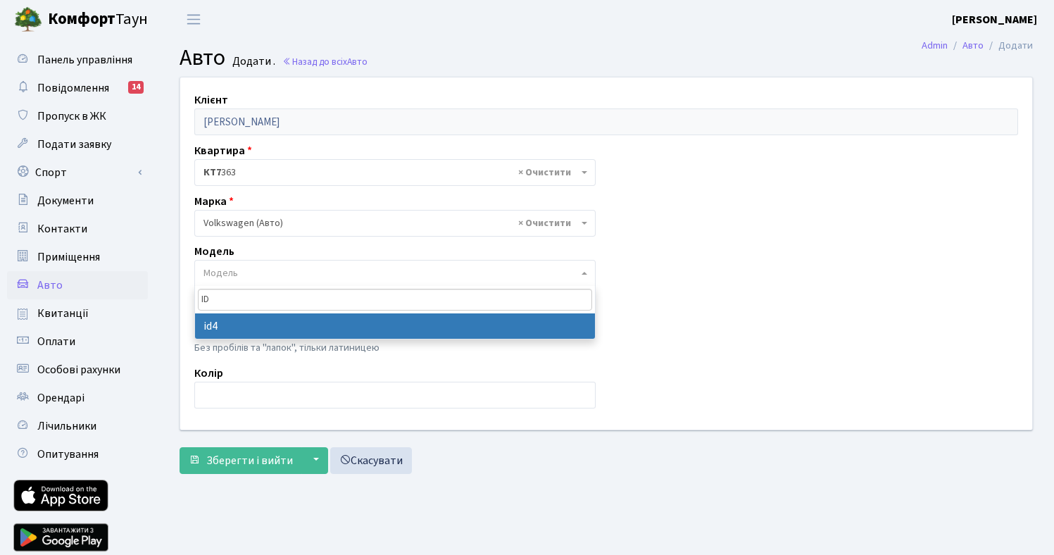
type input "ID"
select select "6719"
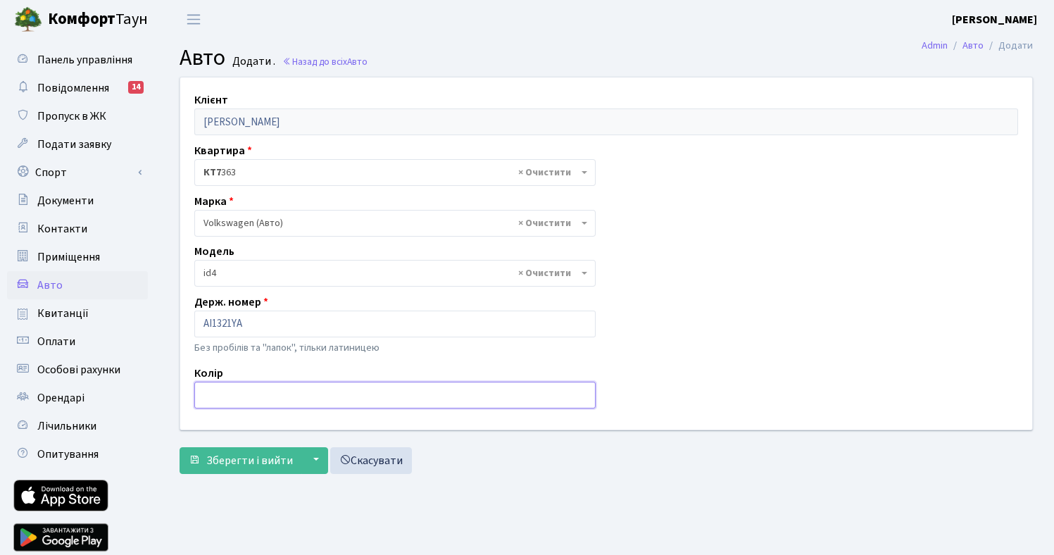
click at [239, 396] on input "text" at bounding box center [394, 395] width 401 height 27
type input "<"
type input ">"
type input "Білий"
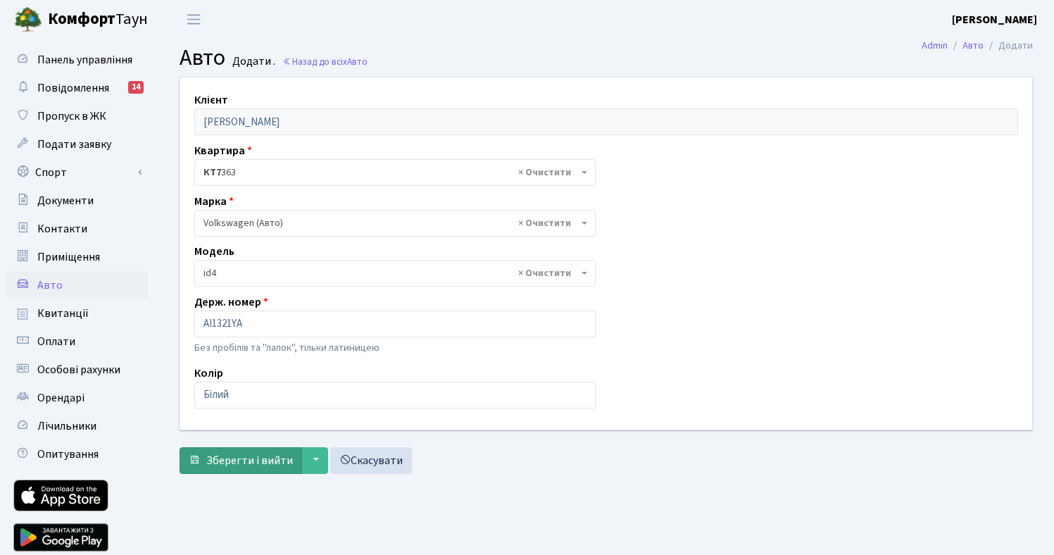
click at [242, 467] on span "Зберегти і вийти" at bounding box center [249, 460] width 87 height 15
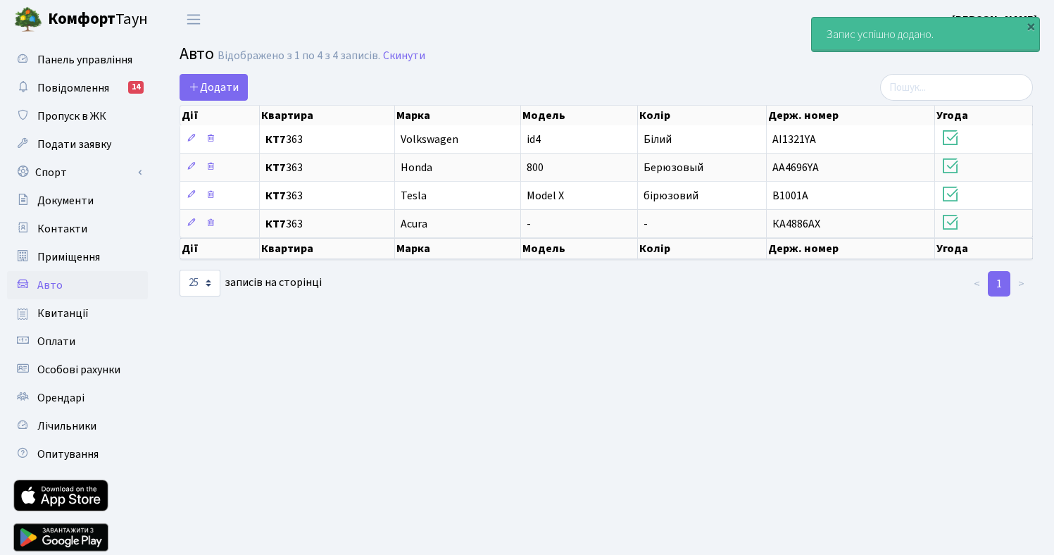
select select "25"
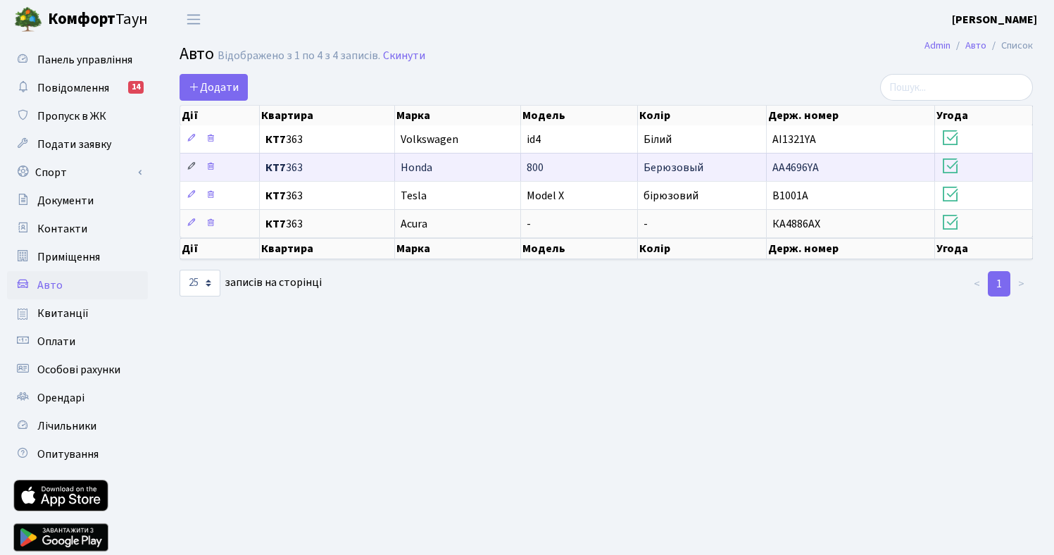
click at [188, 171] on icon at bounding box center [192, 166] width 10 height 10
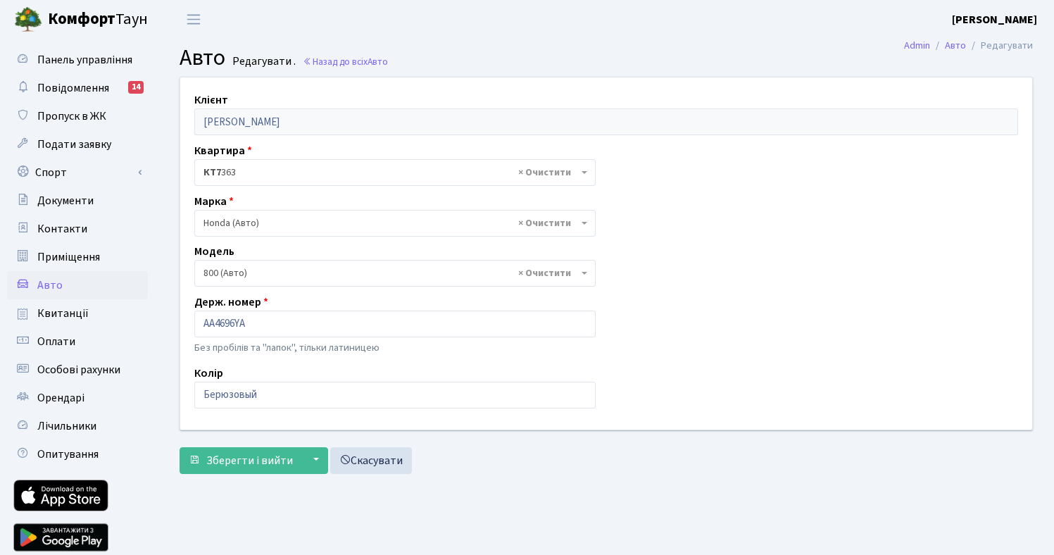
select select "2072"
drag, startPoint x: 258, startPoint y: 319, endPoint x: 172, endPoint y: 323, distance: 85.3
click at [172, 323] on div "Клієнт Михайлова Ольга Олексіївна Квартира - <b>КТ7</b>&nbsp;&nbsp;&nbsp;363 × …" at bounding box center [606, 252] width 873 height 351
type input "И"
type input "B 1001 A"
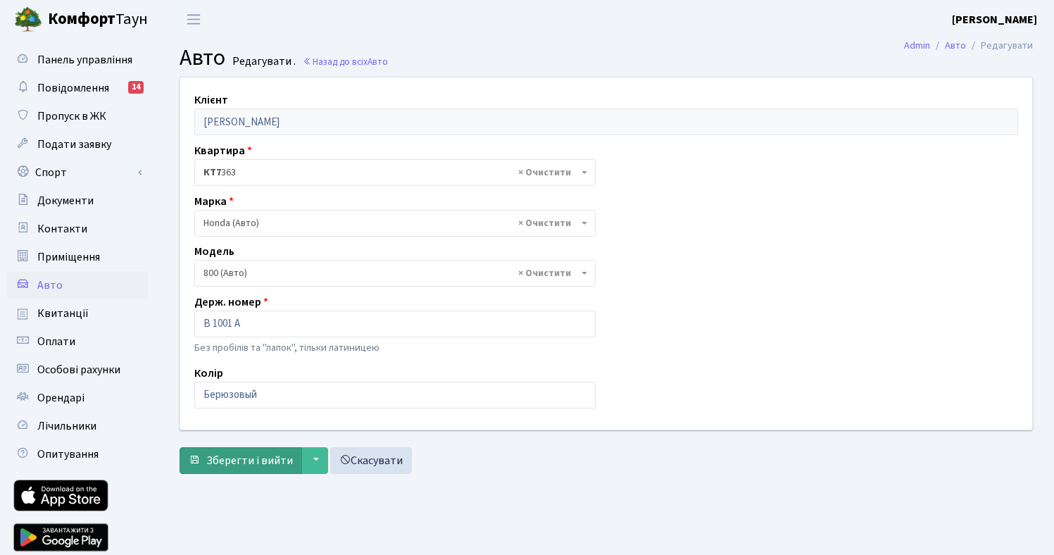
click at [234, 466] on span "Зберегти і вийти" at bounding box center [249, 460] width 87 height 15
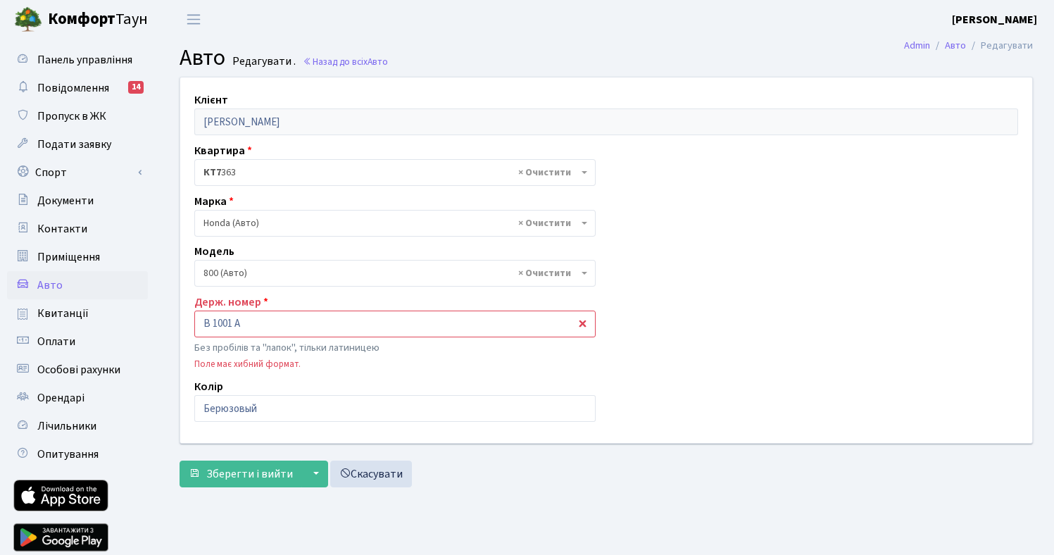
select select "2072"
click at [235, 323] on input "B 1001 A" at bounding box center [394, 323] width 401 height 27
type input "AA1032YD"
click at [247, 471] on span "Зберегти і вийти" at bounding box center [249, 473] width 87 height 15
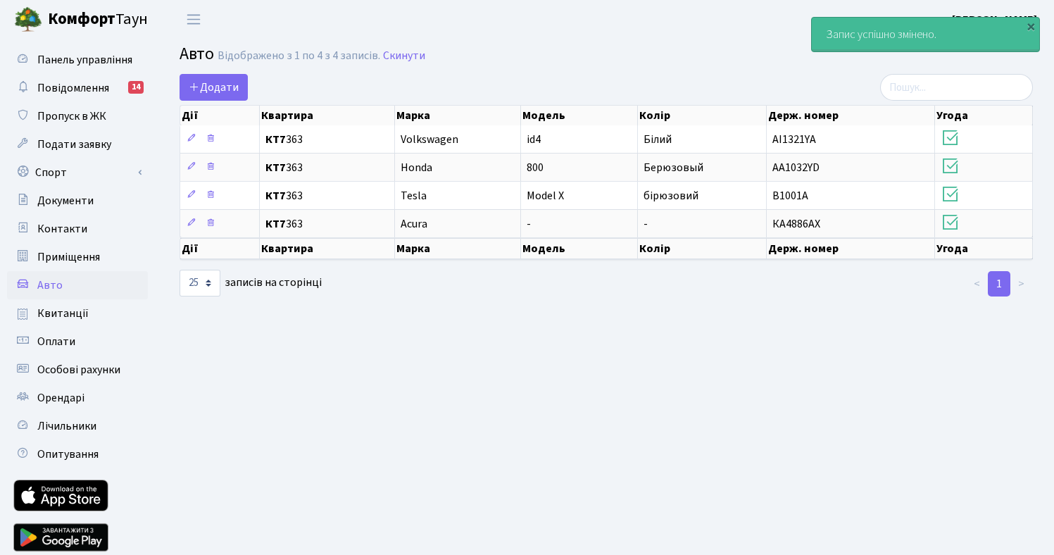
select select "25"
